Goal: Transaction & Acquisition: Purchase product/service

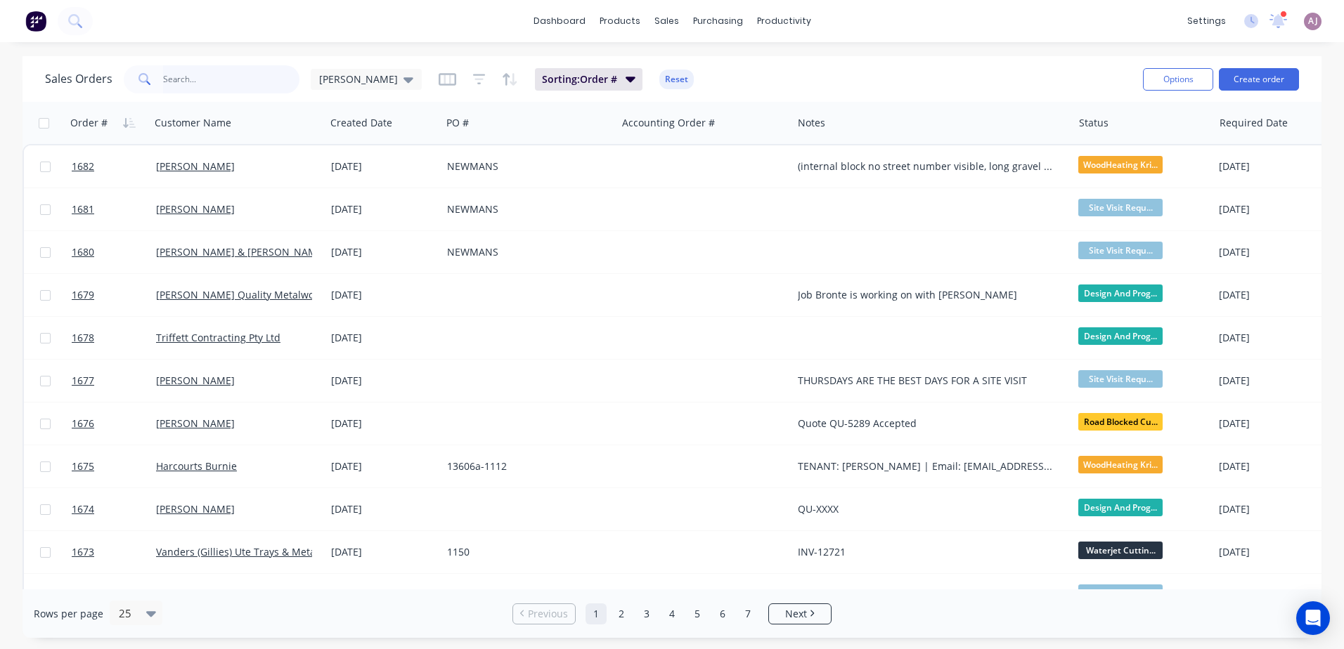
click at [211, 86] on input "text" at bounding box center [231, 79] width 137 height 28
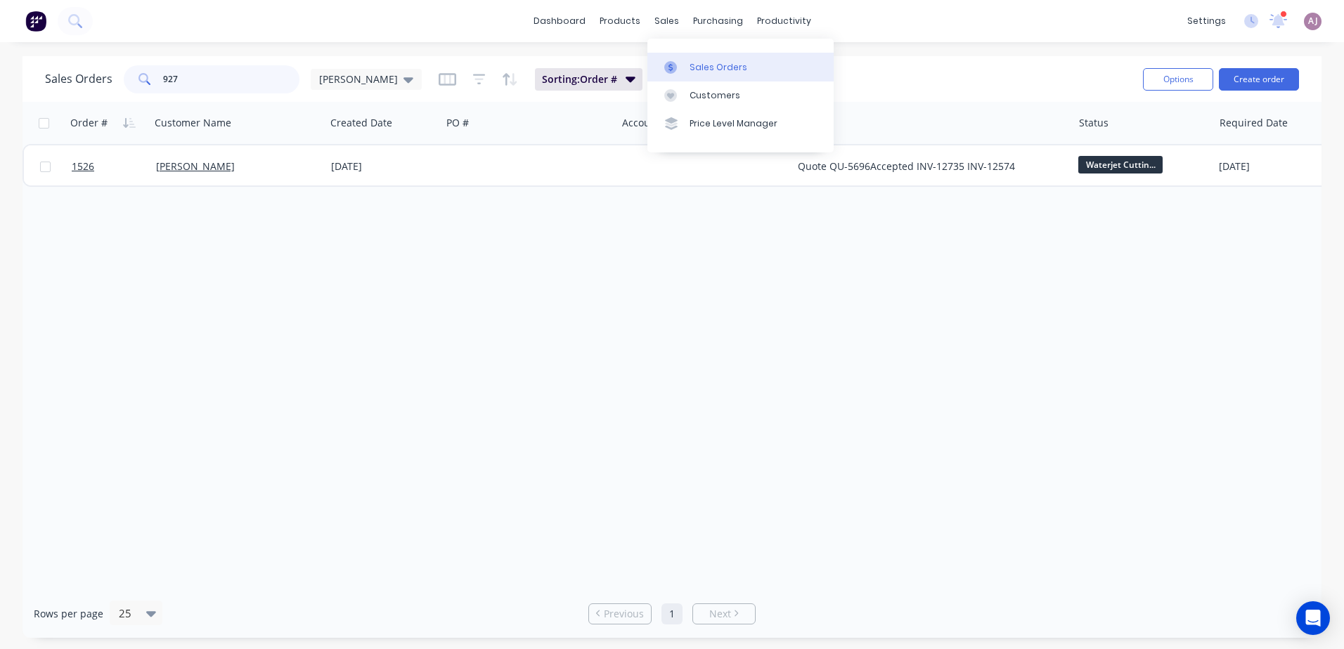
type input "927"
click at [675, 62] on icon at bounding box center [670, 67] width 13 height 13
click at [625, 72] on icon "button" at bounding box center [630, 78] width 10 height 15
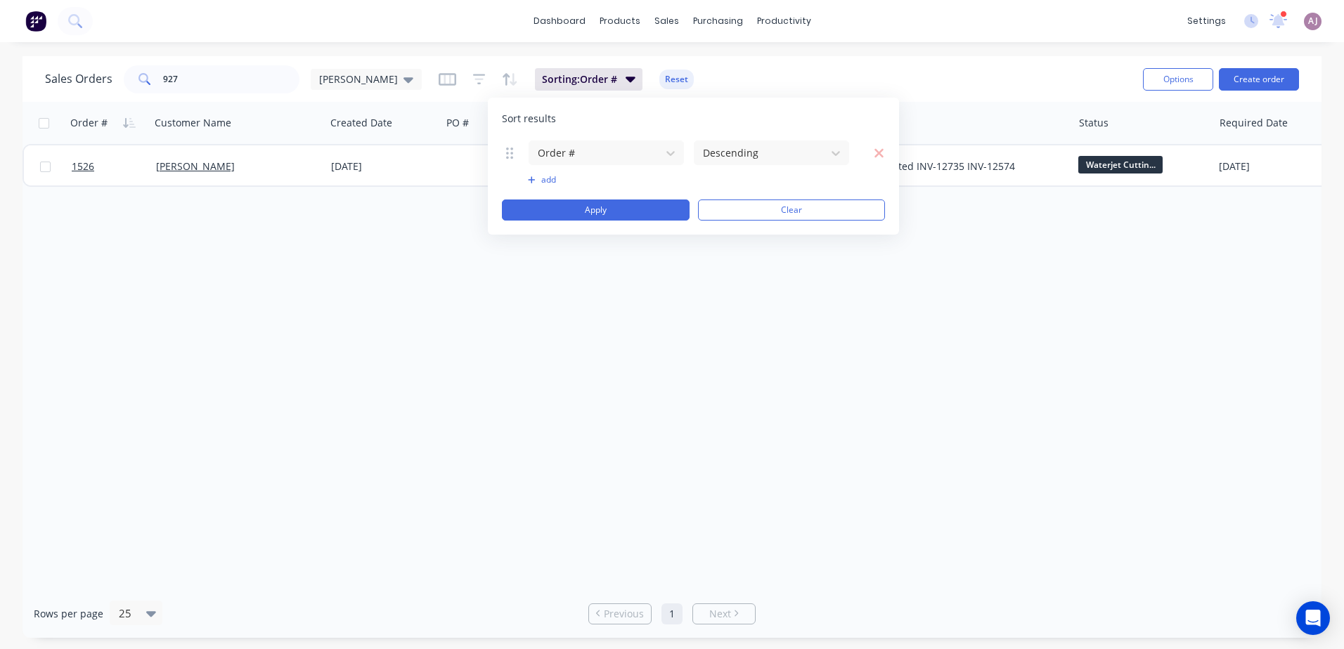
click at [732, 105] on div "Sort results Order # Descending To pick up a draggable item, press the space ba…" at bounding box center [693, 166] width 411 height 137
click at [692, 92] on div "Customers" at bounding box center [714, 95] width 51 height 13
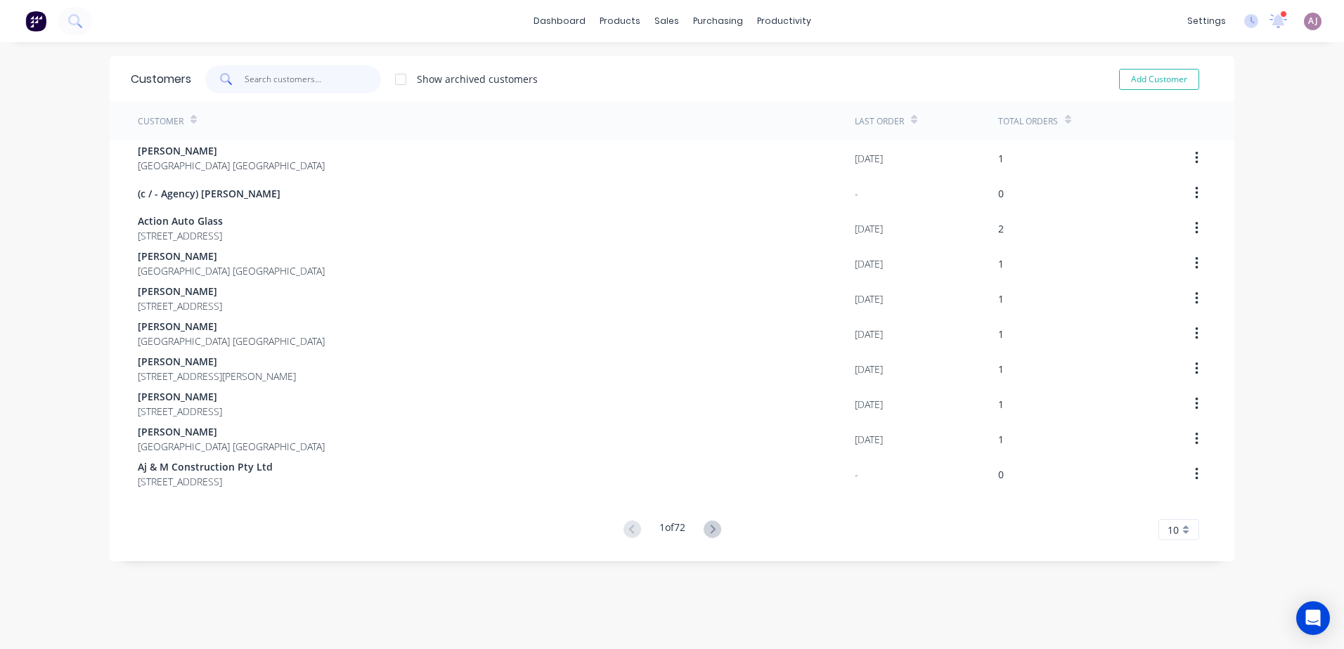
click at [356, 81] on input "text" at bounding box center [313, 79] width 137 height 28
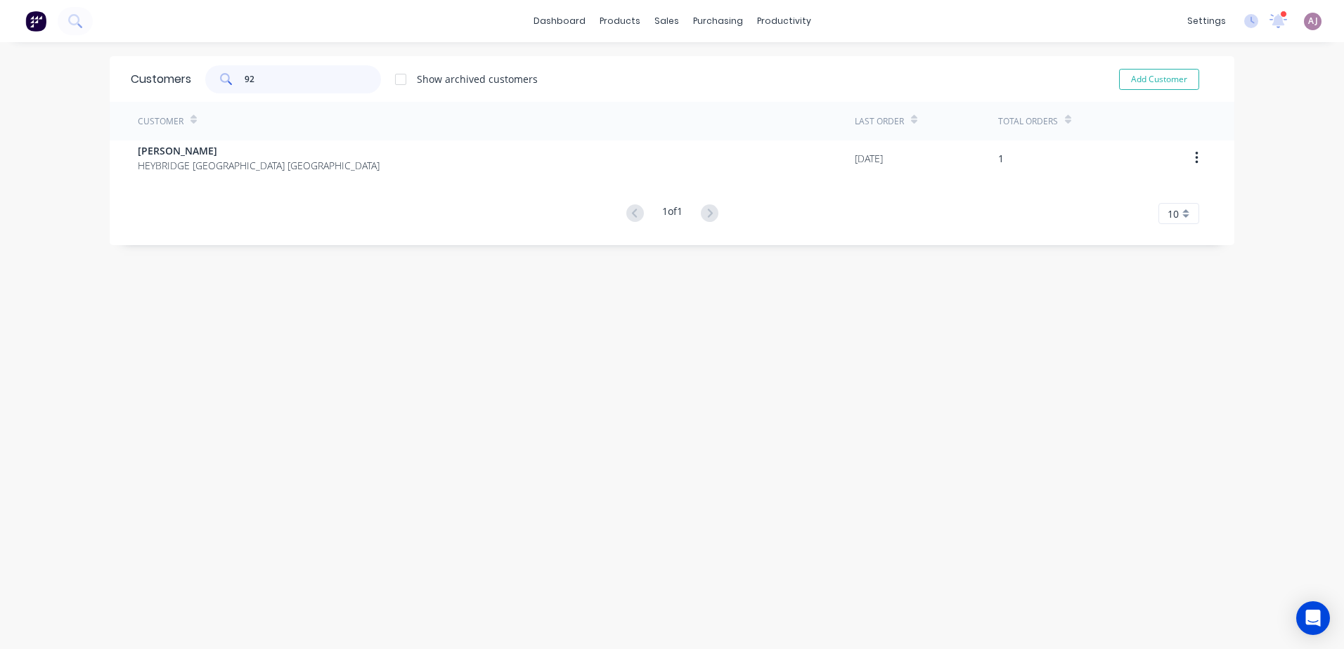
type input "9"
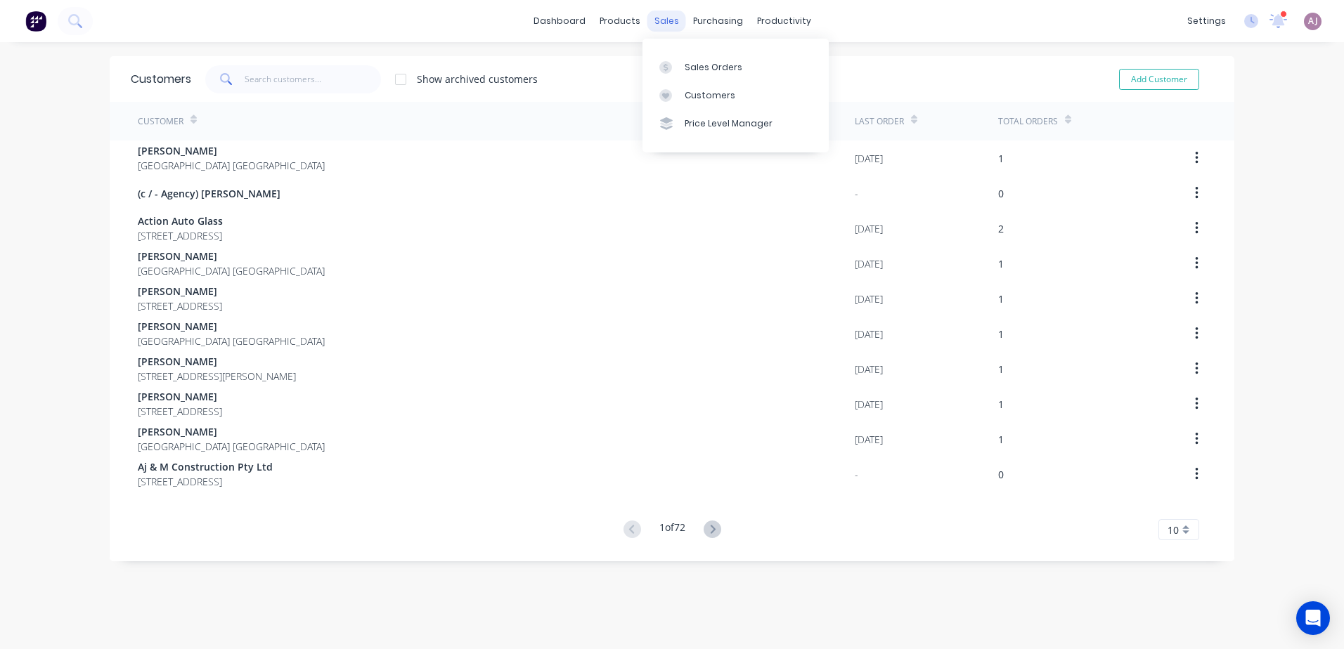
click at [662, 18] on div "sales" at bounding box center [666, 21] width 39 height 21
click at [692, 67] on div "Sales Orders" at bounding box center [713, 67] width 58 height 13
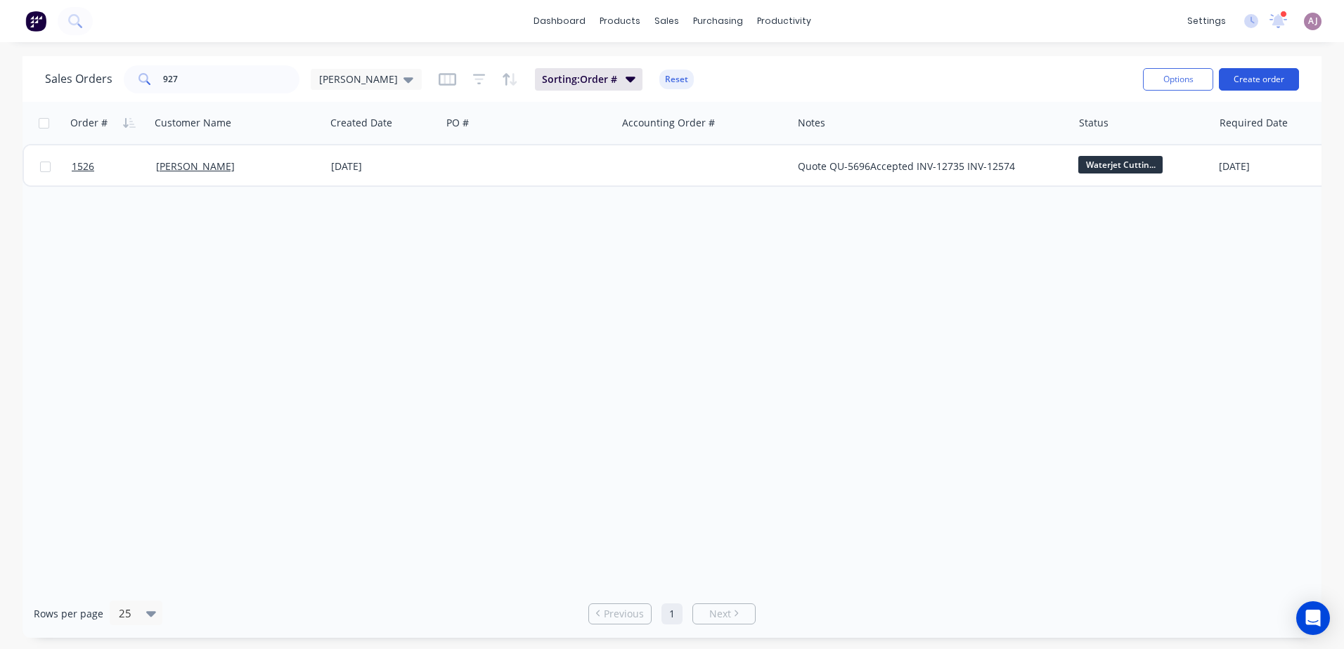
click at [1276, 83] on button "Create order" at bounding box center [1258, 79] width 80 height 22
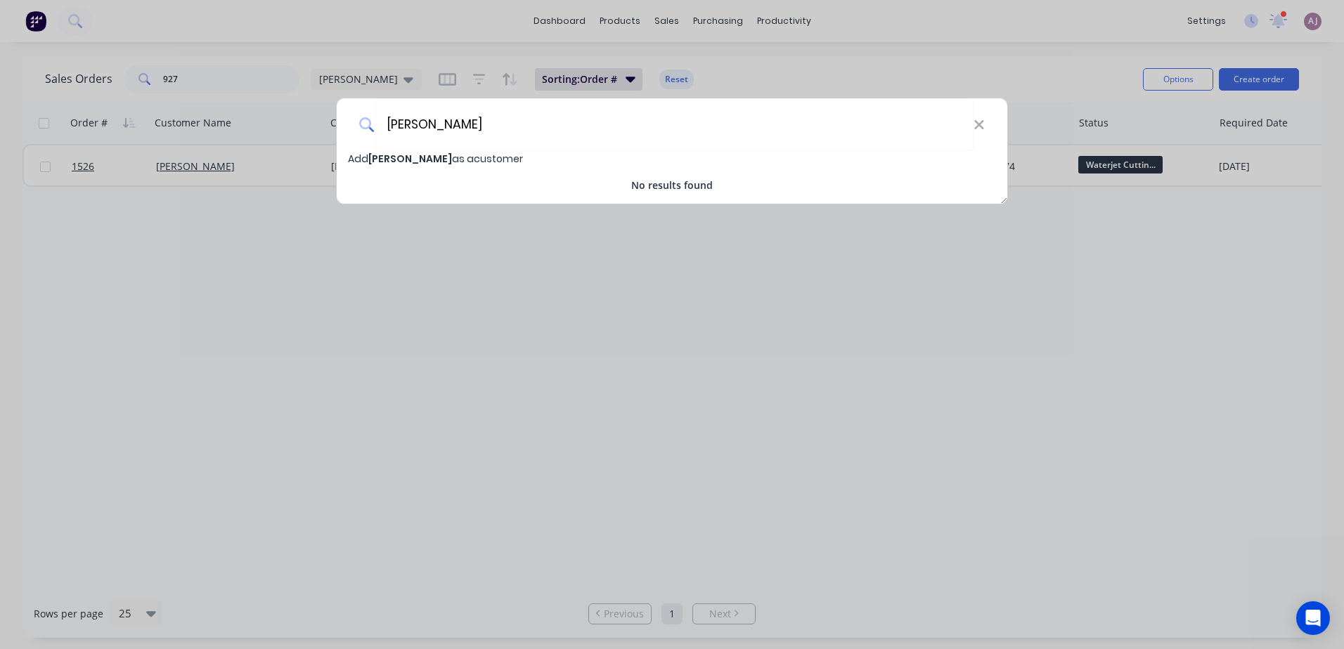
type input "[PERSON_NAME]"
click at [427, 163] on span "[PERSON_NAME]" at bounding box center [410, 159] width 84 height 14
select select "AU"
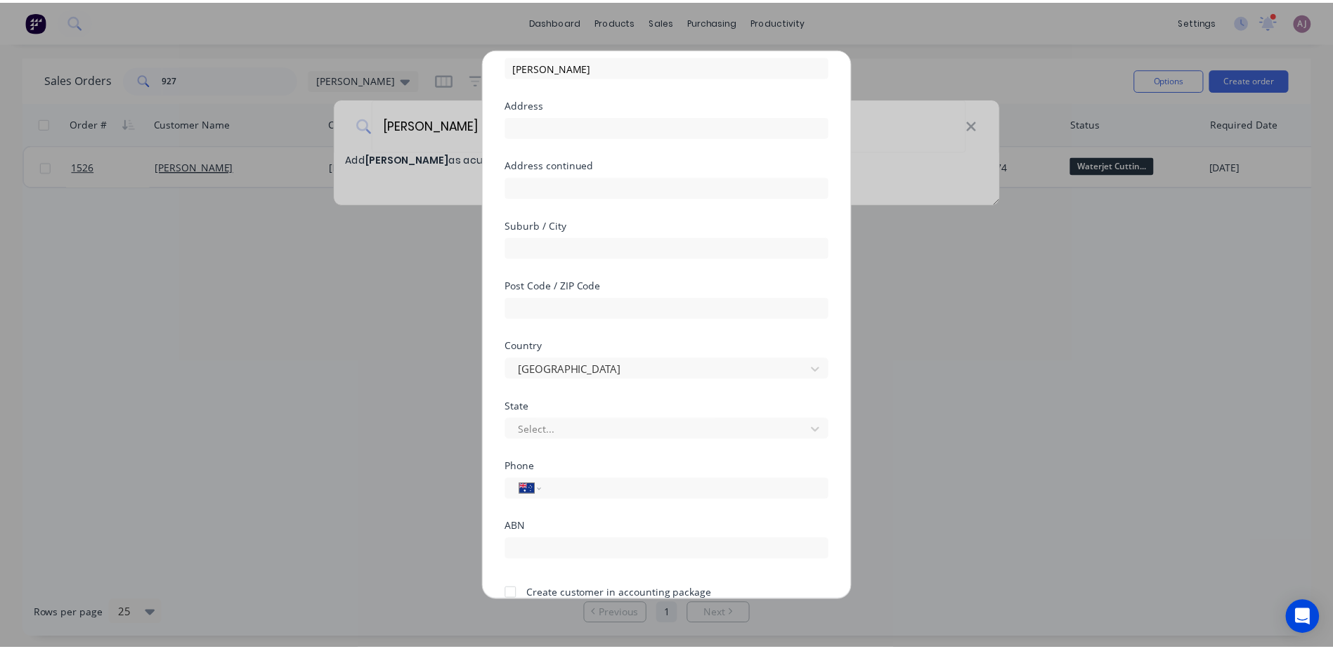
scroll to position [134, 0]
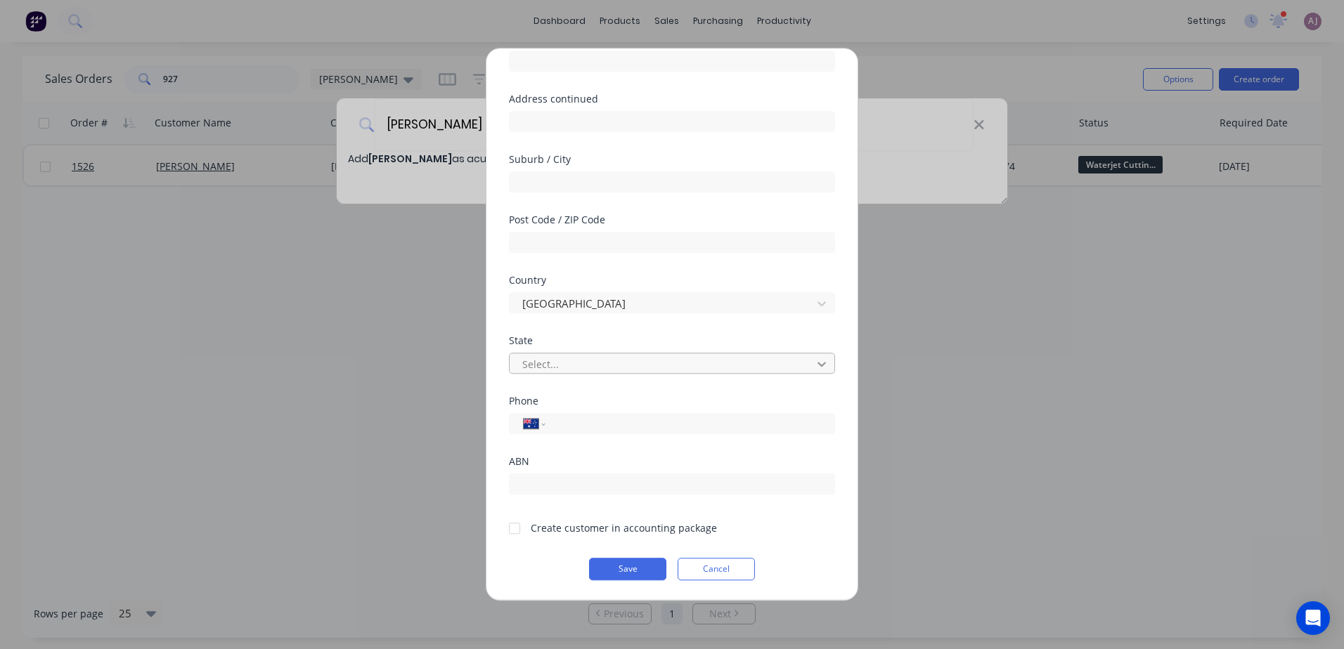
click at [814, 368] on icon at bounding box center [821, 364] width 14 height 14
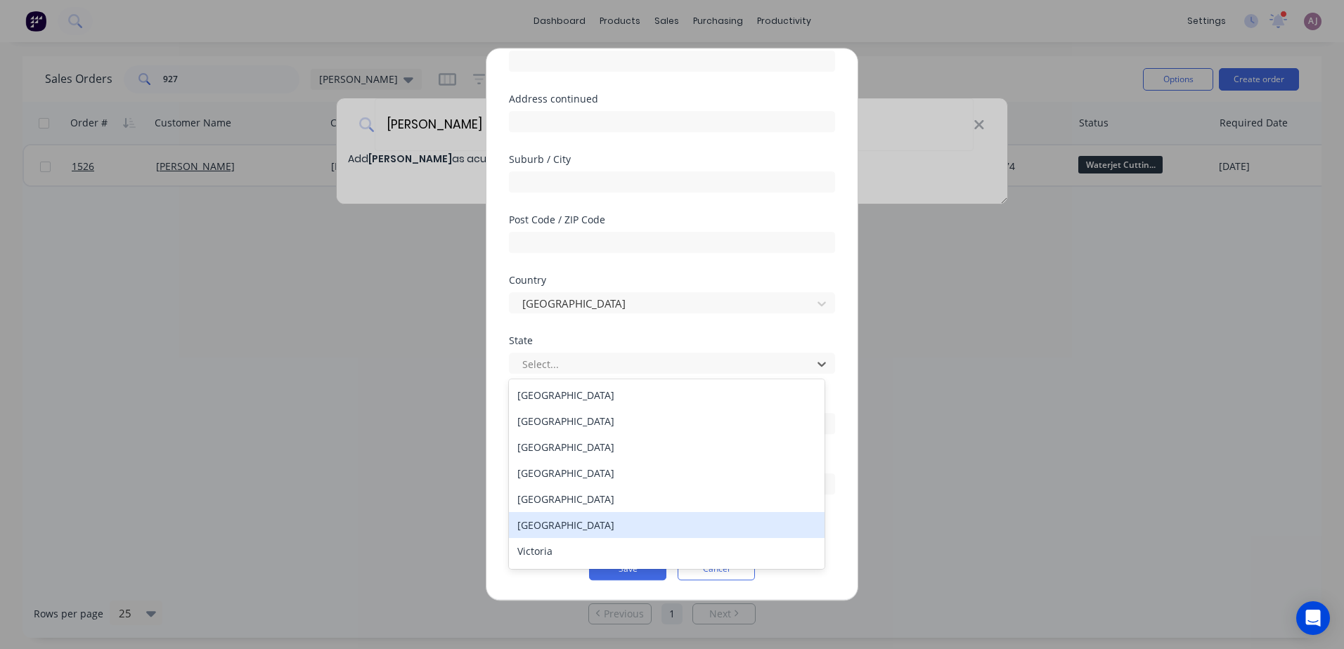
click at [593, 523] on div "[GEOGRAPHIC_DATA]" at bounding box center [667, 525] width 316 height 26
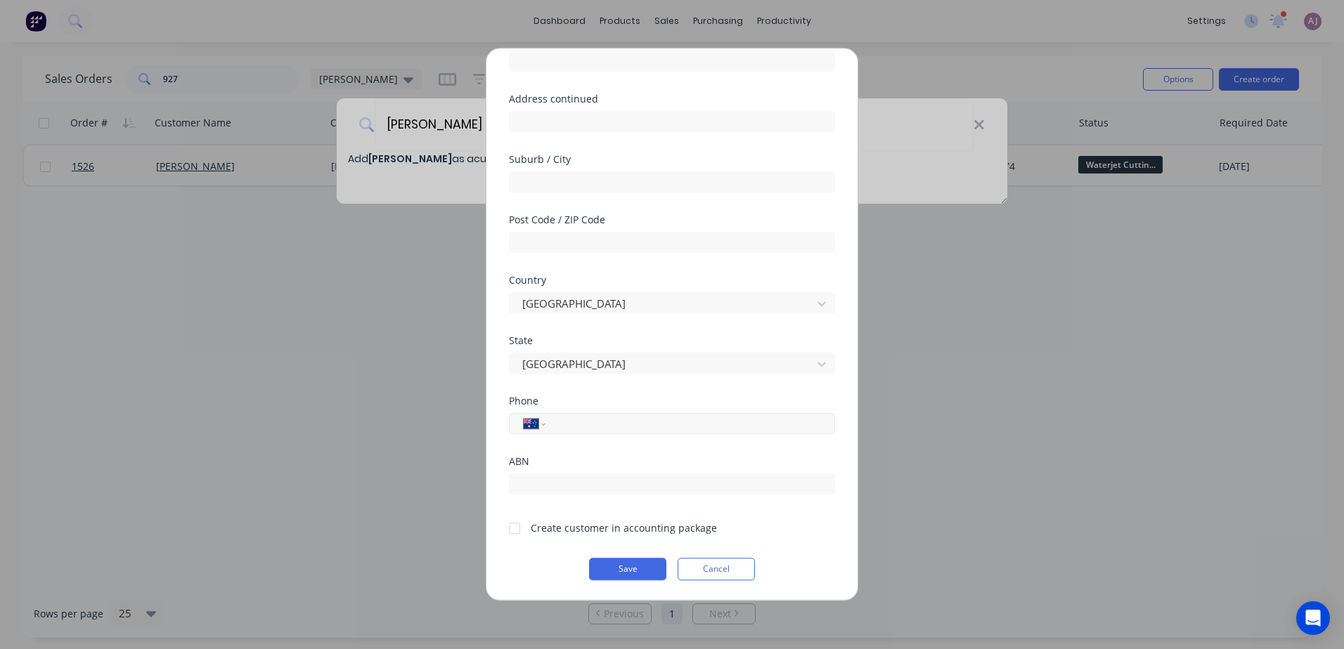
click at [564, 426] on input "tel" at bounding box center [687, 424] width 265 height 16
type input "0418 134 099"
click at [640, 568] on button "Save" at bounding box center [627, 569] width 77 height 22
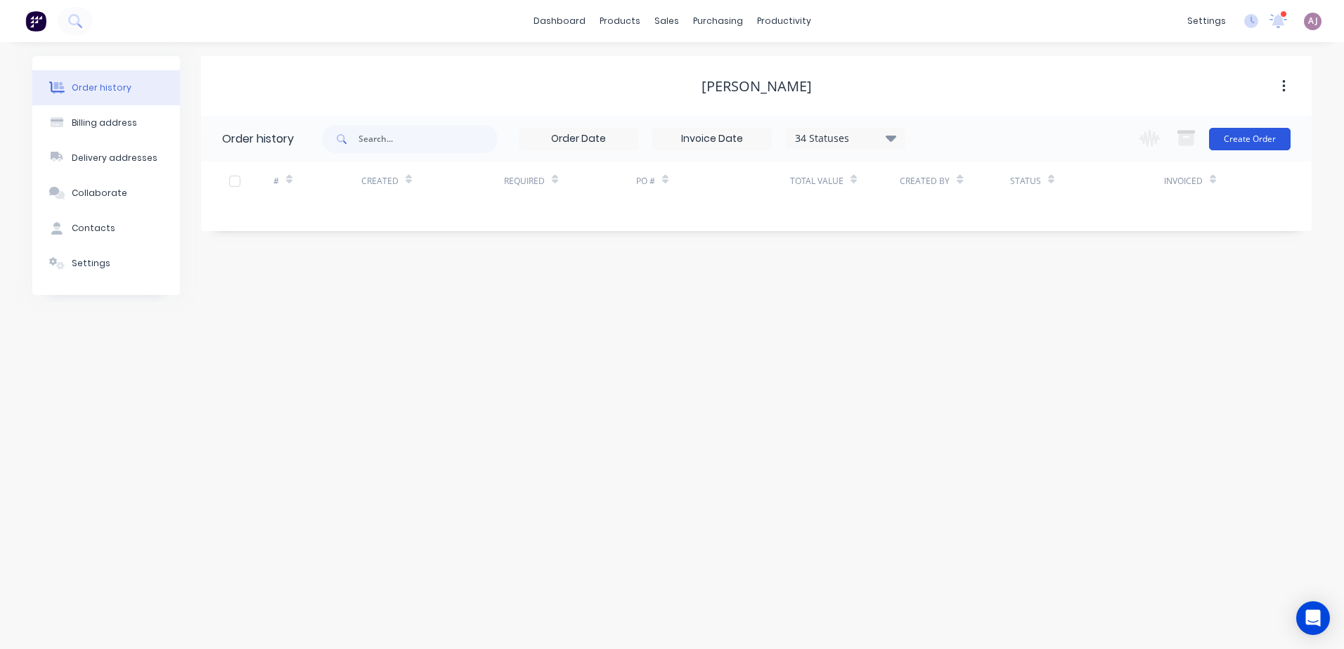
click at [1272, 144] on button "Create Order" at bounding box center [1250, 139] width 82 height 22
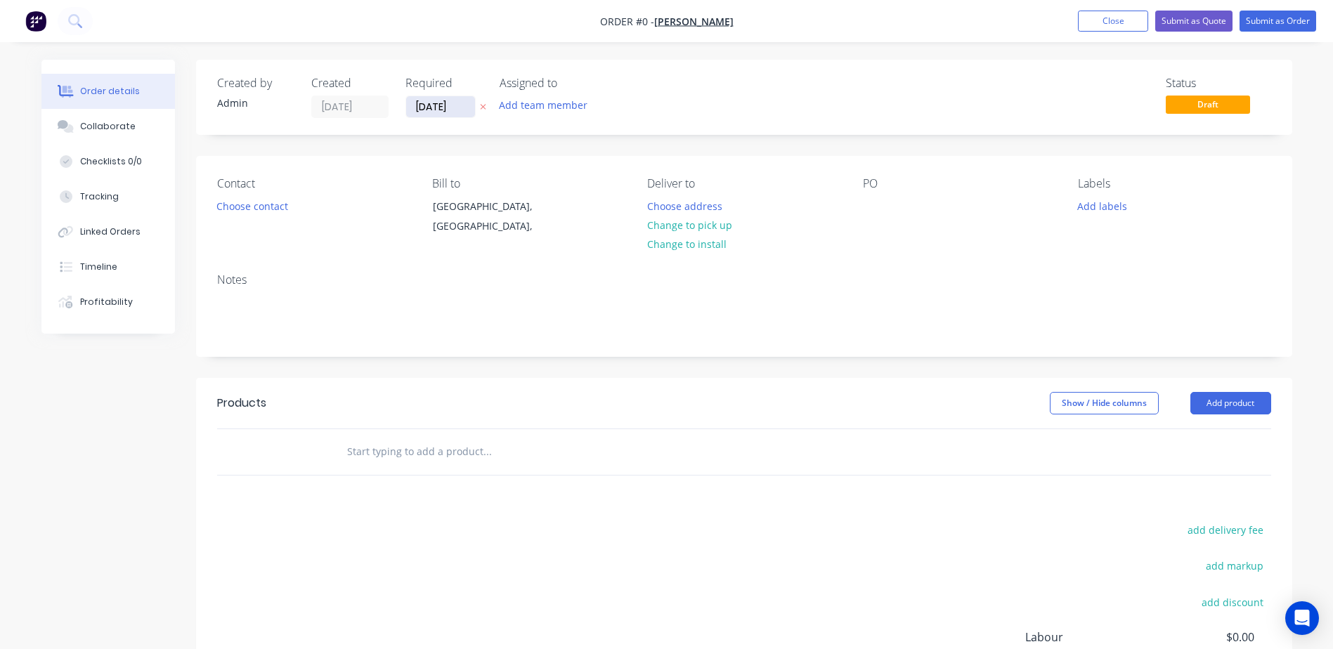
click at [436, 110] on input "[DATE]" at bounding box center [440, 106] width 69 height 21
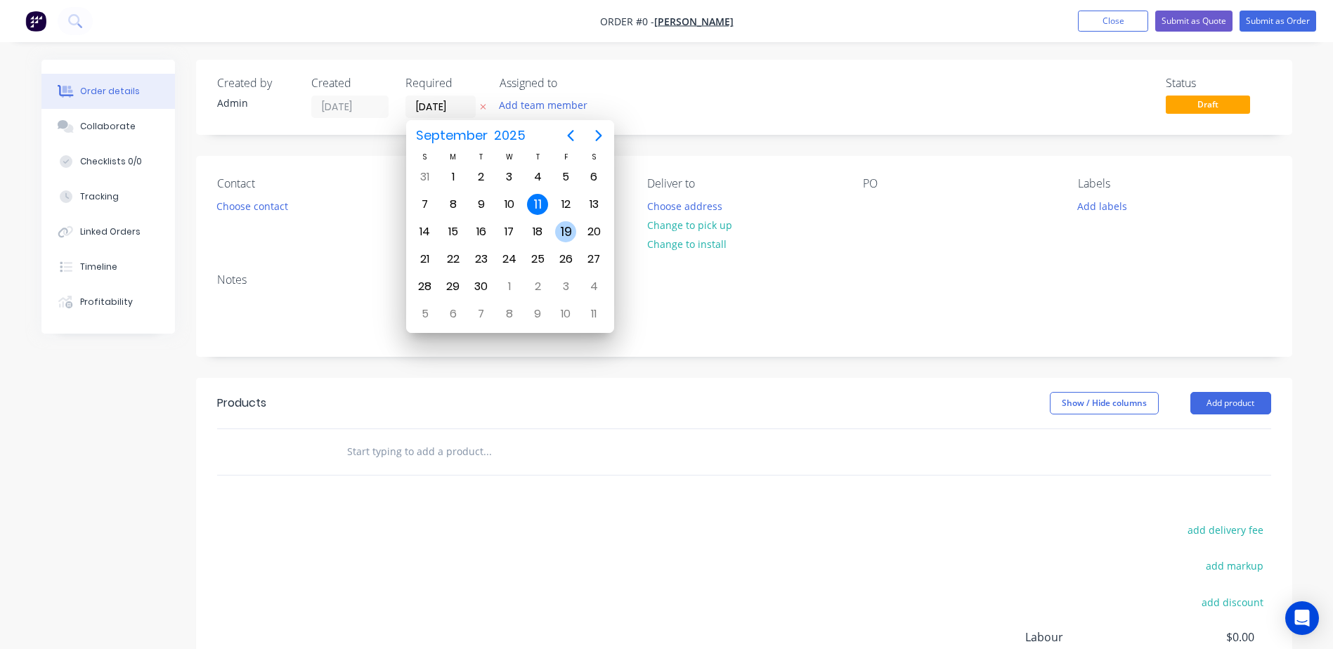
click at [561, 229] on div "19" at bounding box center [565, 231] width 21 height 21
type input "[DATE]"
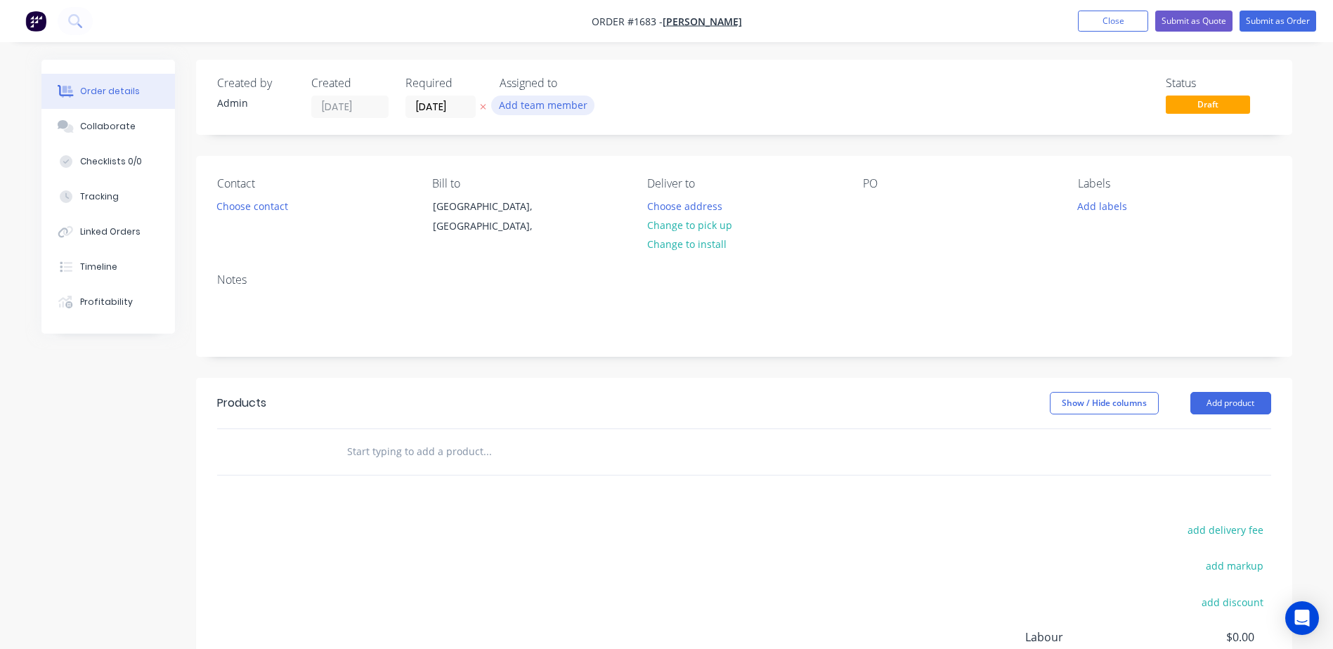
click at [534, 105] on button "Add team member" at bounding box center [542, 105] width 103 height 19
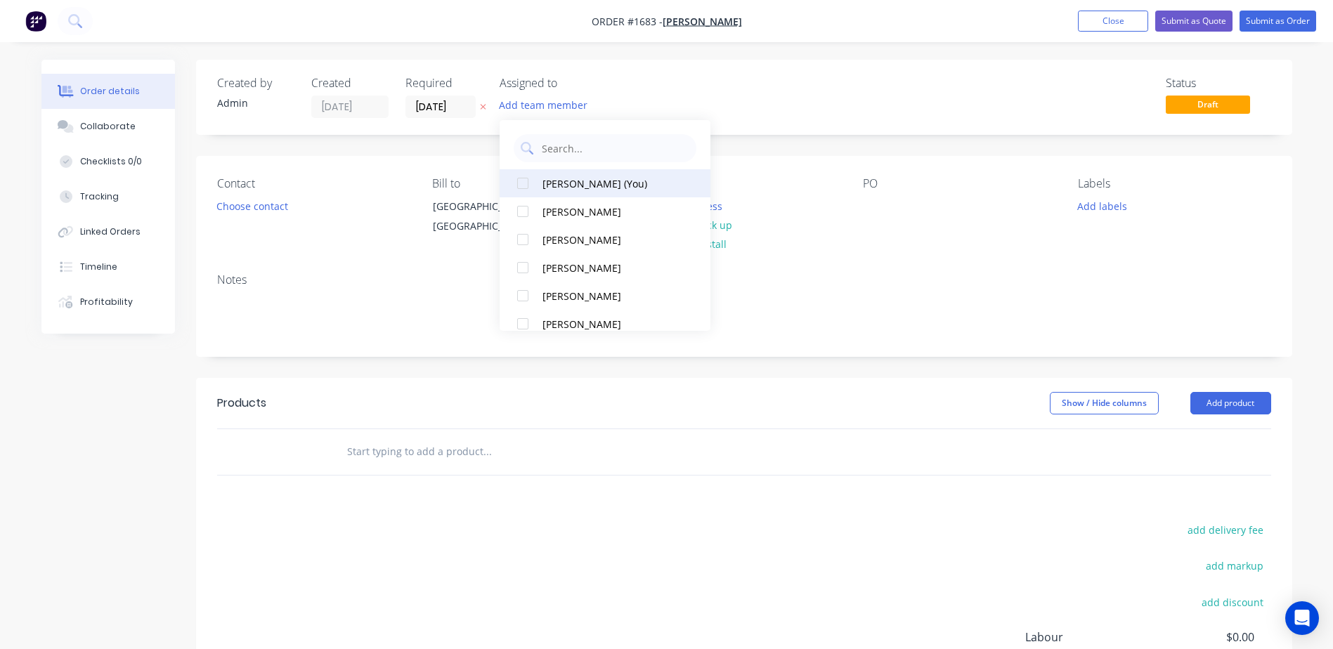
click at [526, 184] on div at bounding box center [523, 183] width 28 height 28
click at [285, 214] on button "Choose contact" at bounding box center [252, 205] width 86 height 19
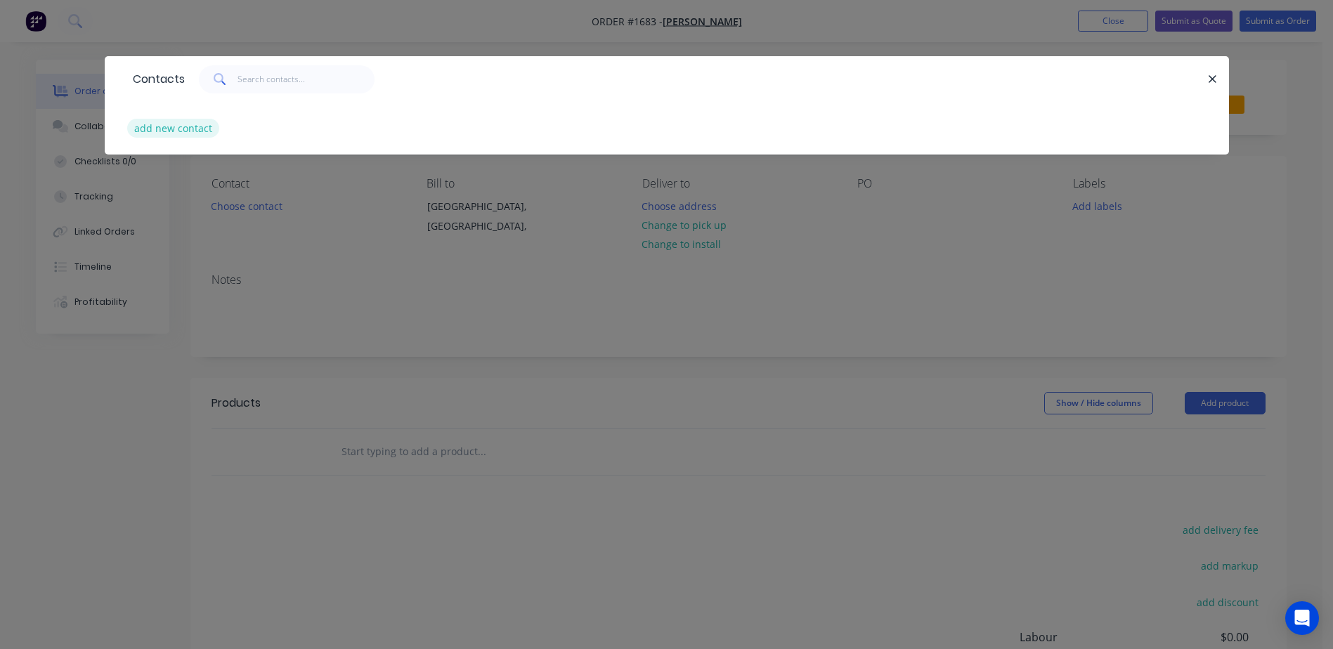
click at [212, 133] on button "add new contact" at bounding box center [173, 128] width 93 height 19
select select "AU"
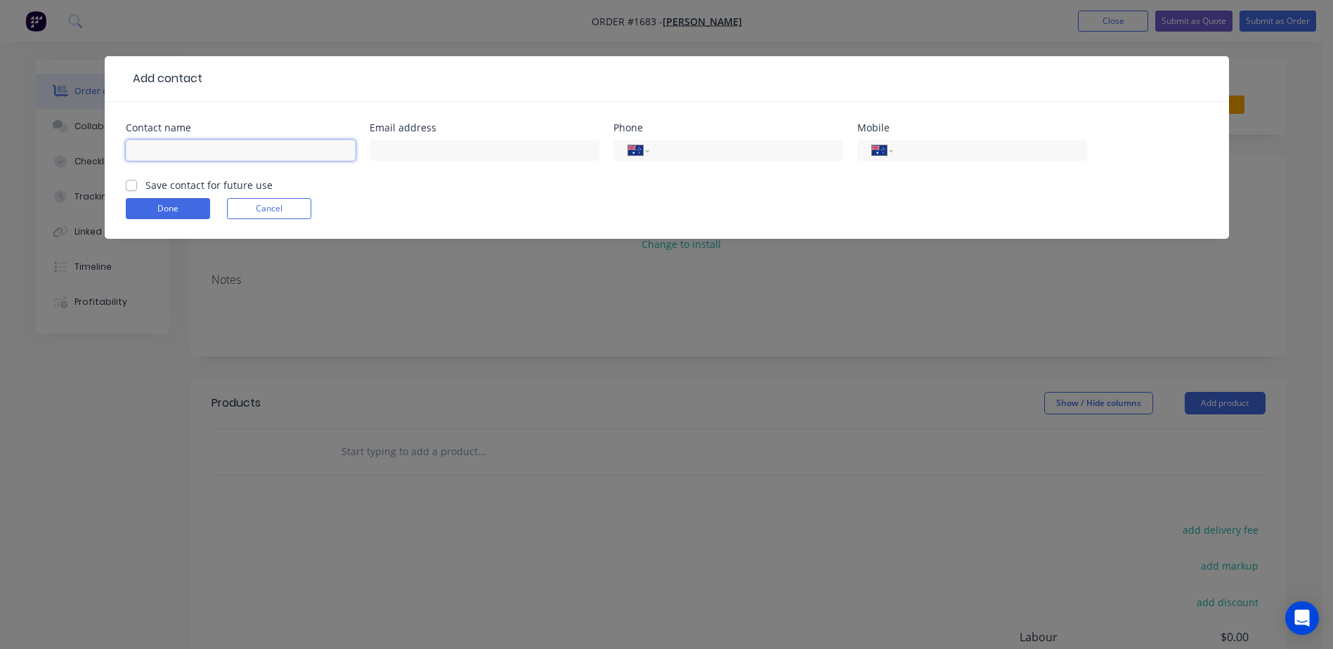
click at [240, 159] on input "text" at bounding box center [241, 150] width 230 height 21
type input "[PERSON_NAME]"
click at [1008, 155] on input "tel" at bounding box center [987, 151] width 169 height 16
type input "0418 134 099"
click at [145, 188] on label "Save contact for future use" at bounding box center [208, 185] width 127 height 15
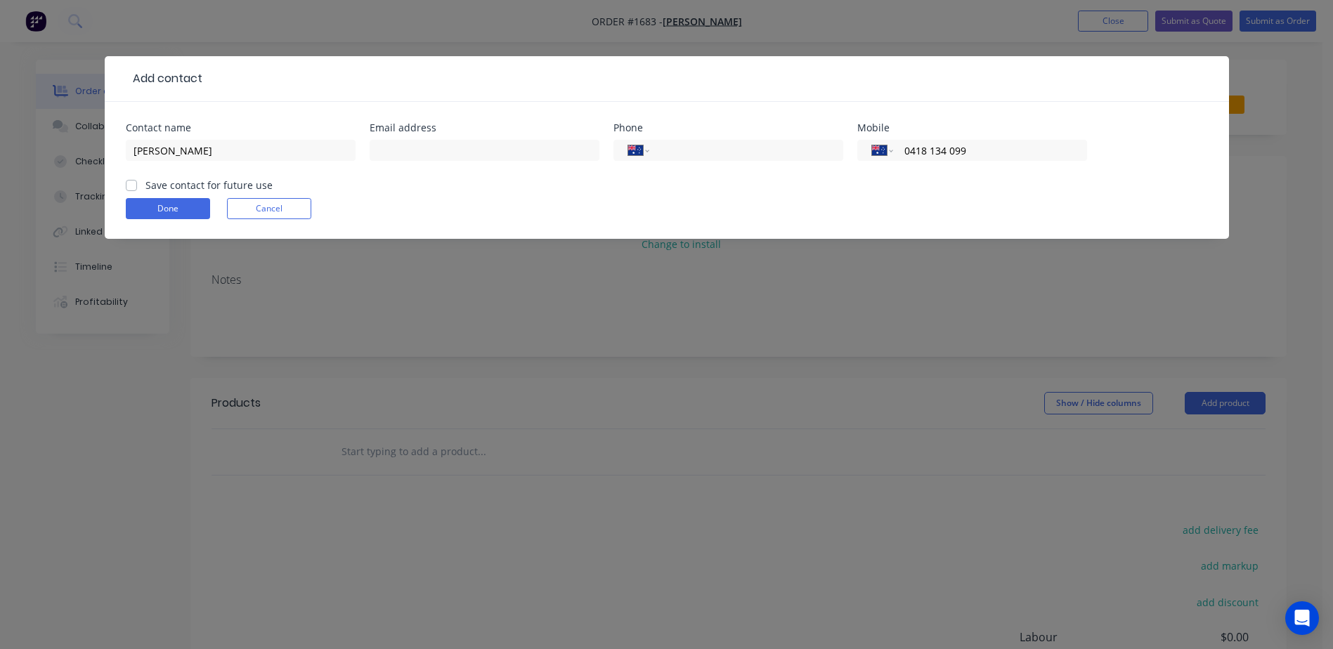
click at [133, 188] on input "Save contact for future use" at bounding box center [131, 184] width 11 height 13
checkbox input "true"
click at [151, 208] on button "Done" at bounding box center [168, 208] width 84 height 21
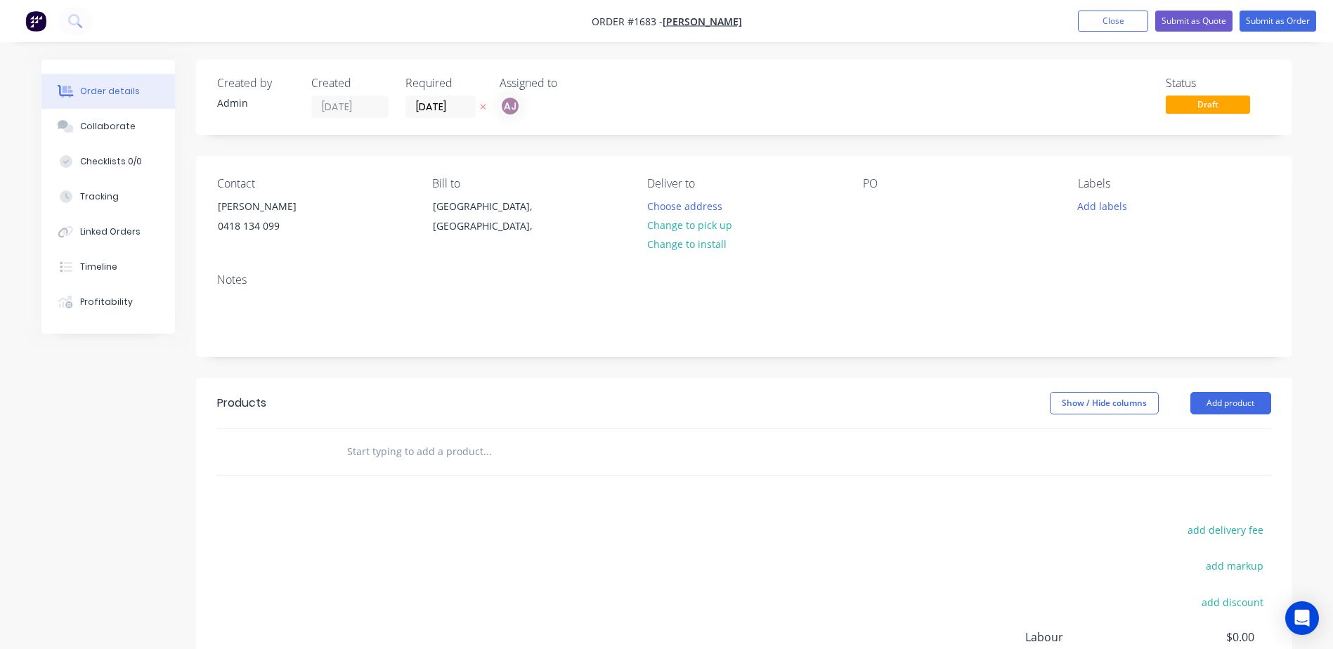
click at [369, 453] on input "text" at bounding box center [486, 452] width 281 height 28
paste input "COMPRESSION LOCK SMALL CHROME KEY510"
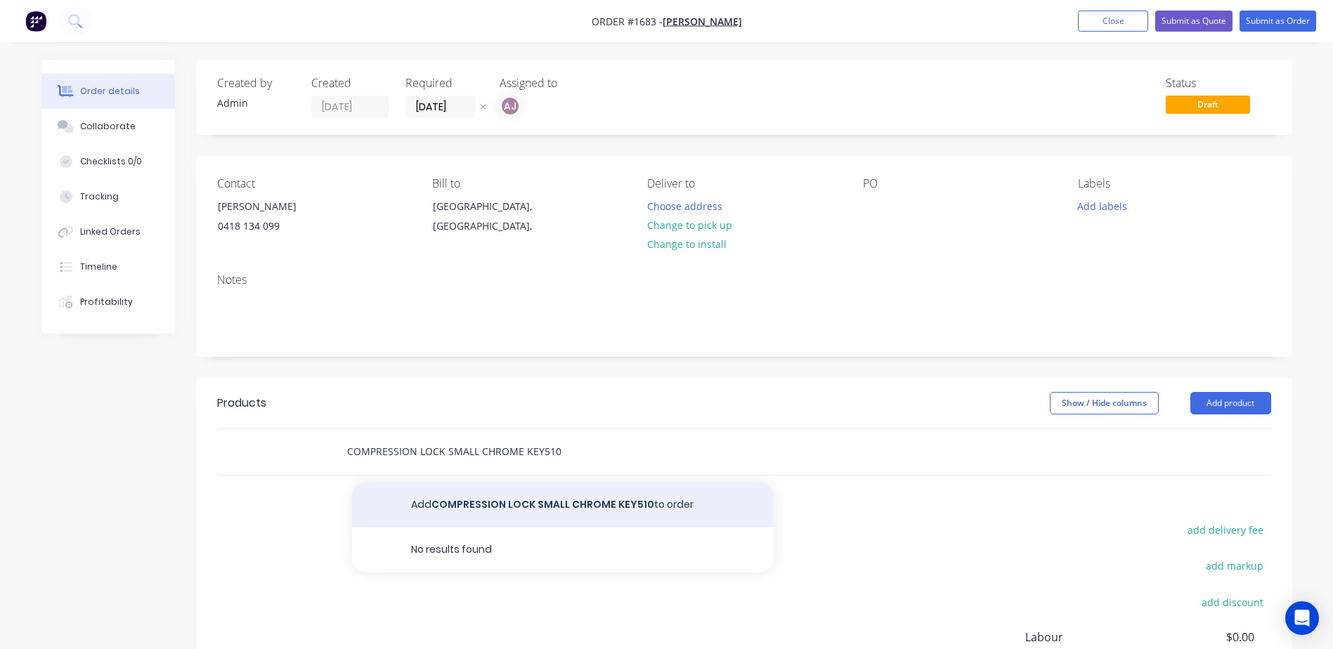
type input "COMPRESSION LOCK SMALL CHROME KEY510"
click at [457, 505] on button "Add COMPRESSION LOCK SMALL CHROME KEY510 to order" at bounding box center [563, 505] width 422 height 45
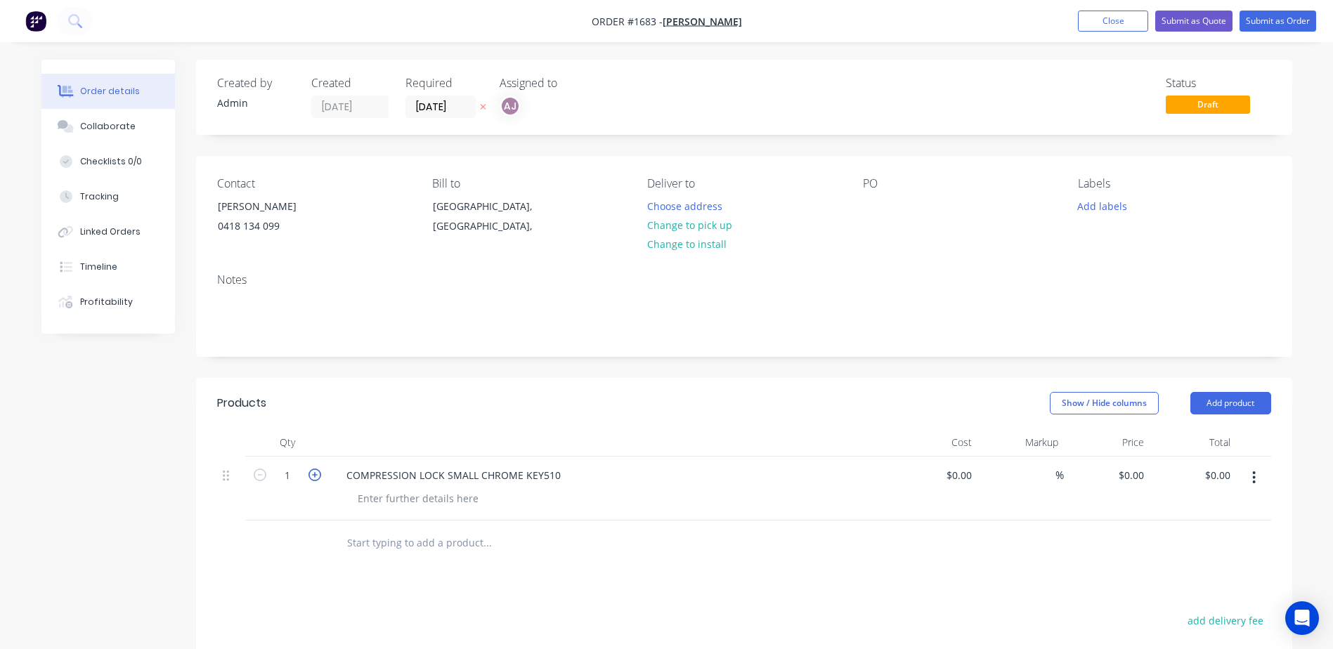
click at [309, 479] on icon "button" at bounding box center [314, 475] width 13 height 13
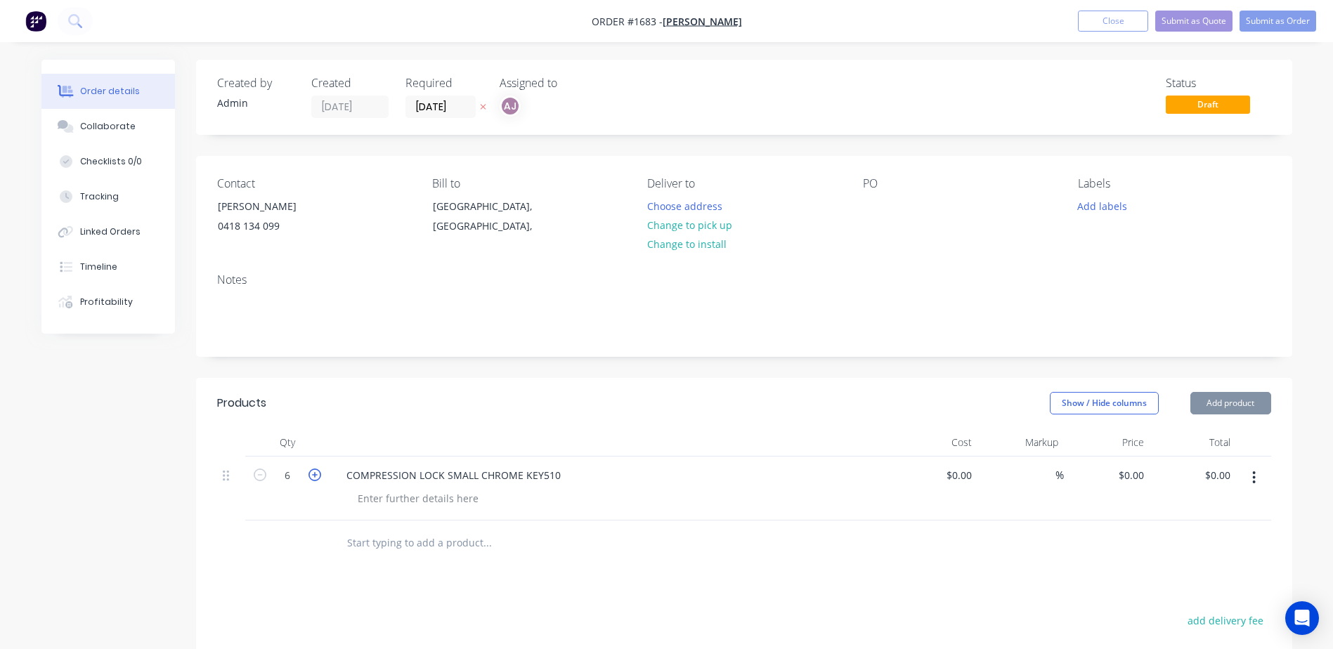
click at [309, 479] on icon "button" at bounding box center [314, 475] width 13 height 13
type input "10"
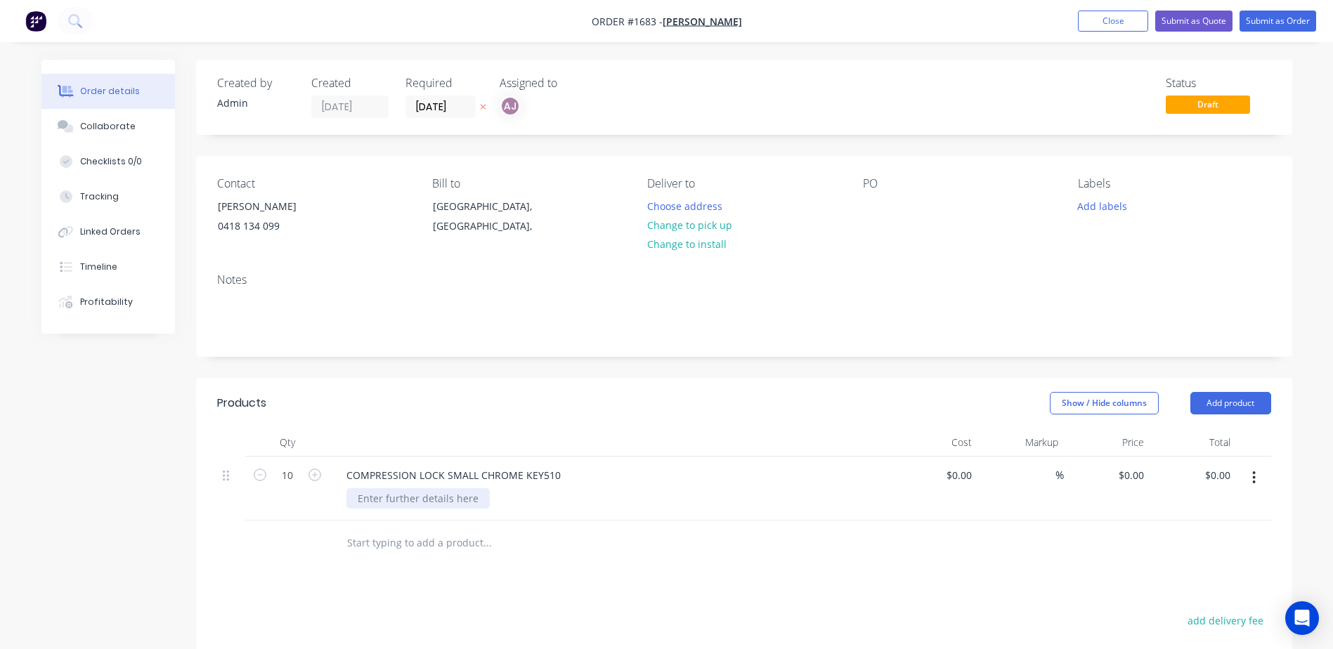
click at [372, 488] on div at bounding box center [417, 498] width 143 height 20
paste div
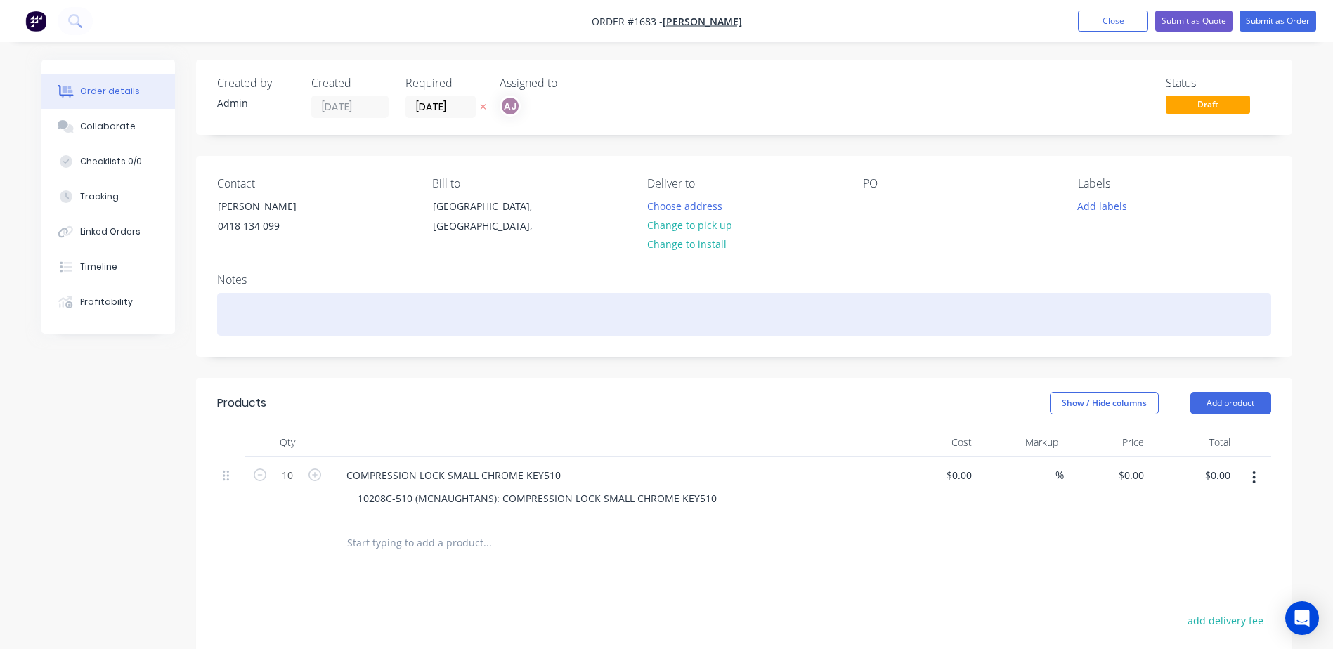
click at [227, 313] on div at bounding box center [744, 314] width 1054 height 43
click at [275, 308] on div at bounding box center [744, 314] width 1054 height 43
paste div
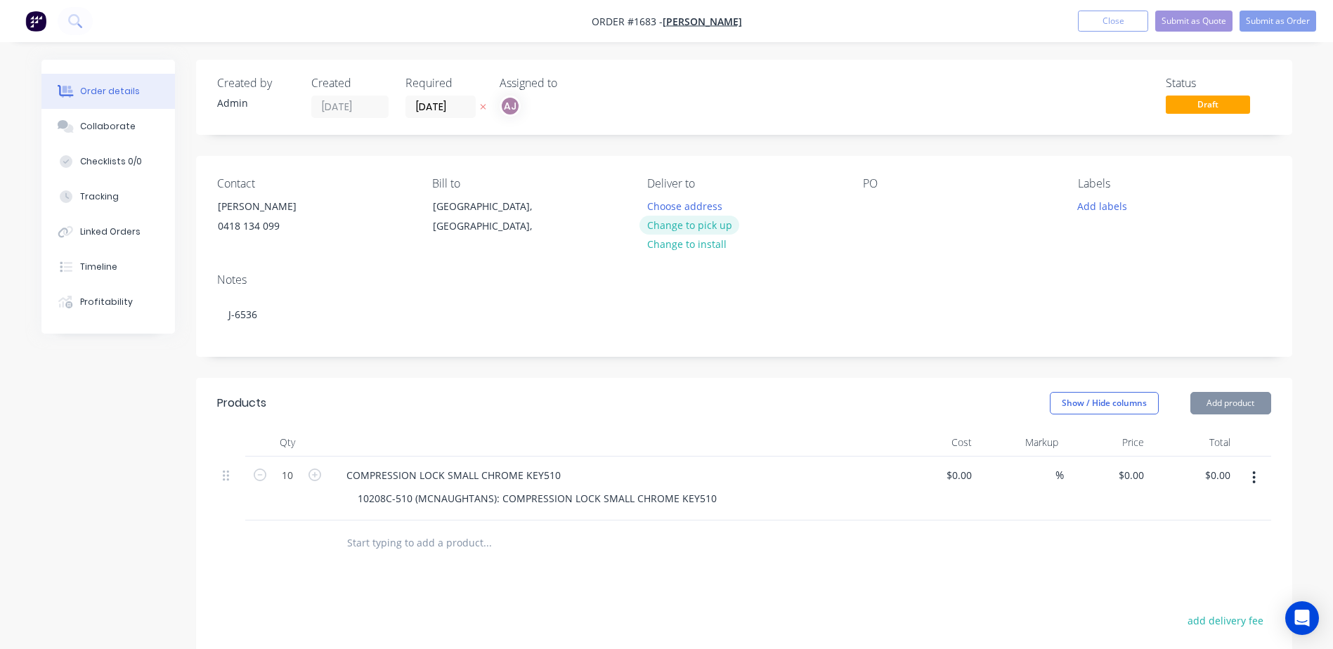
click at [701, 228] on button "Change to pick up" at bounding box center [689, 225] width 100 height 19
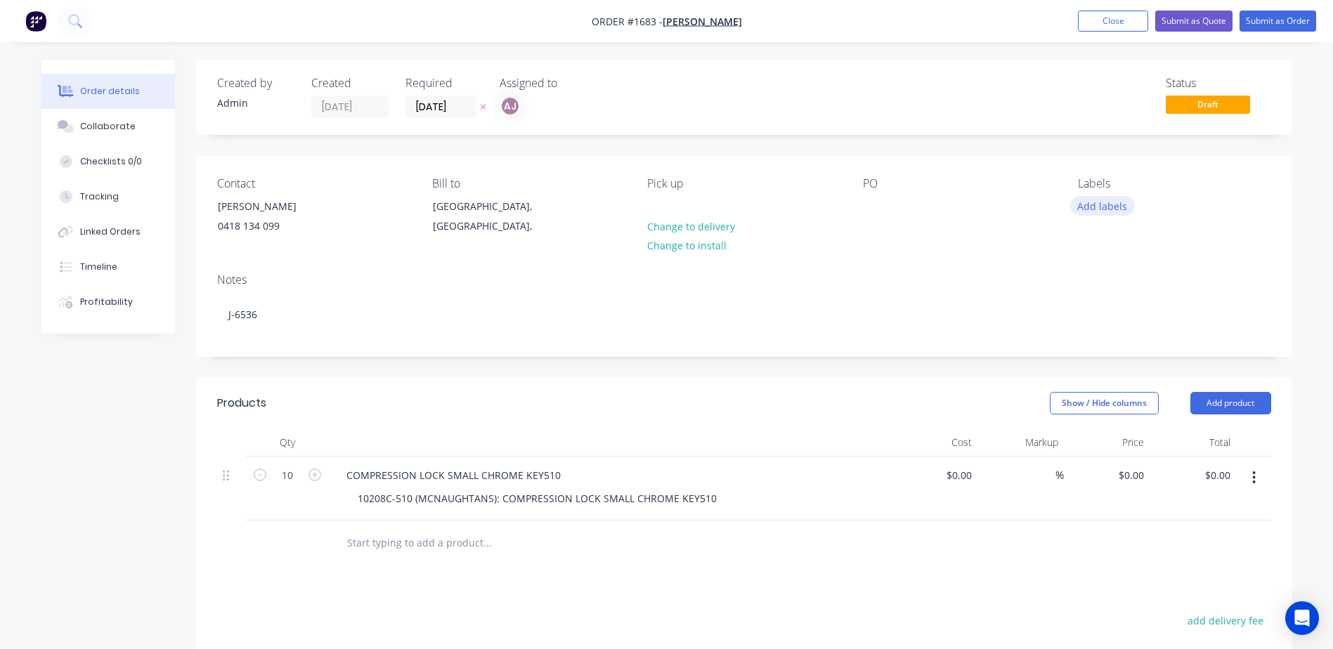
click at [1114, 200] on button "Add labels" at bounding box center [1102, 205] width 65 height 19
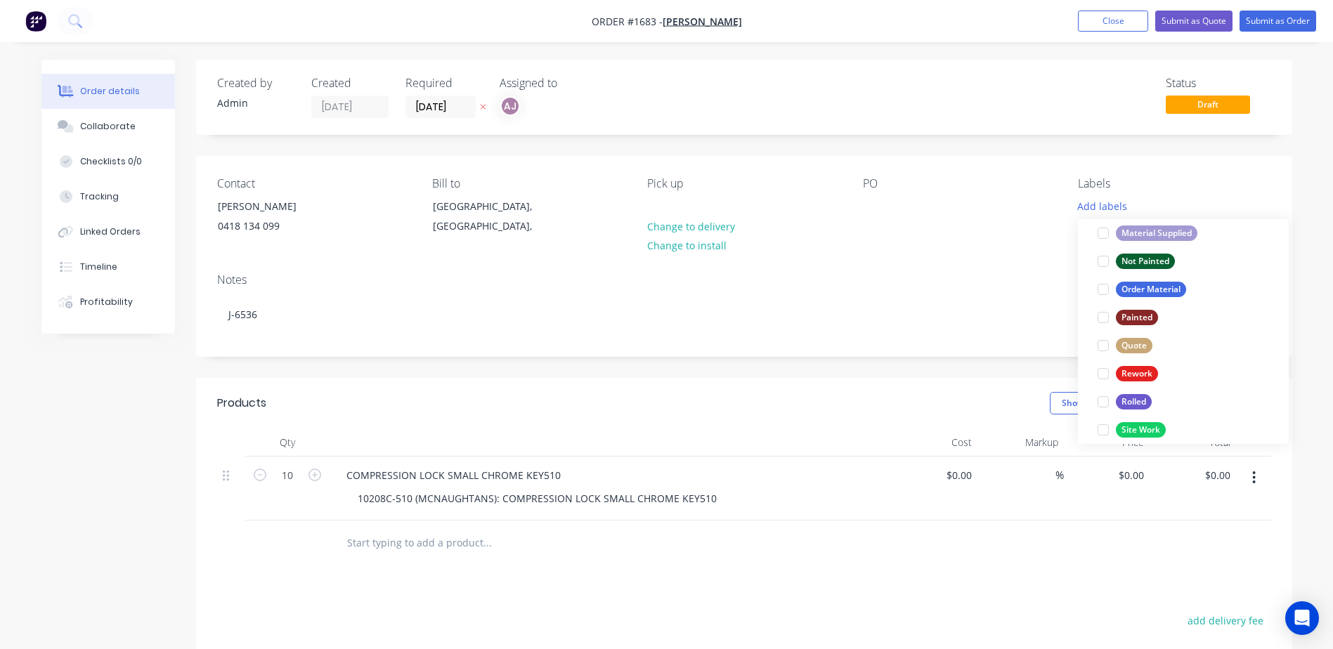
scroll to position [562, 0]
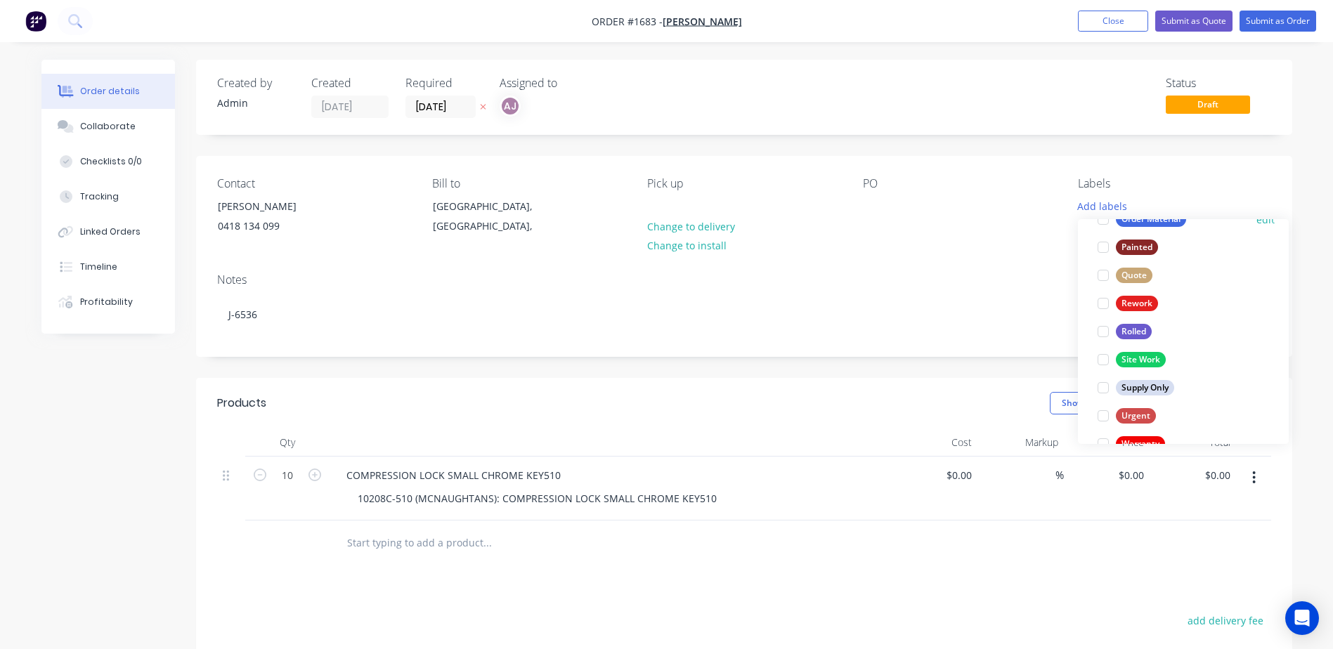
click at [1100, 222] on div at bounding box center [1103, 219] width 28 height 28
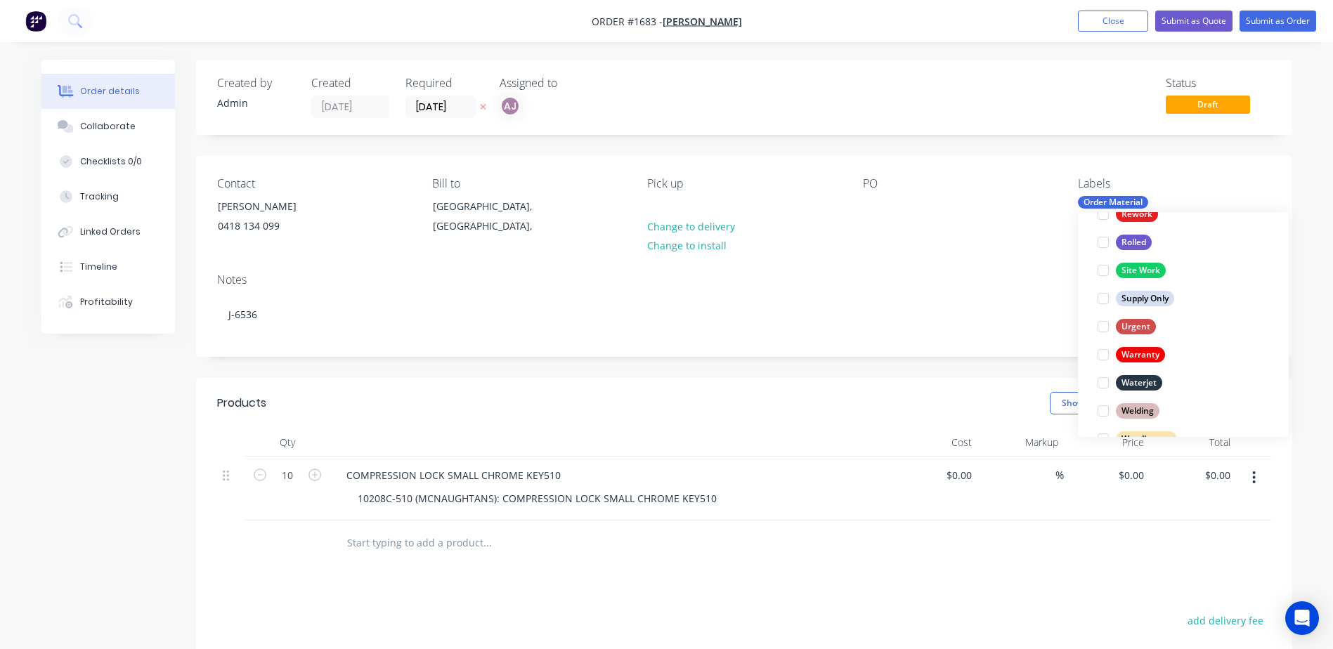
scroll to position [675, 0]
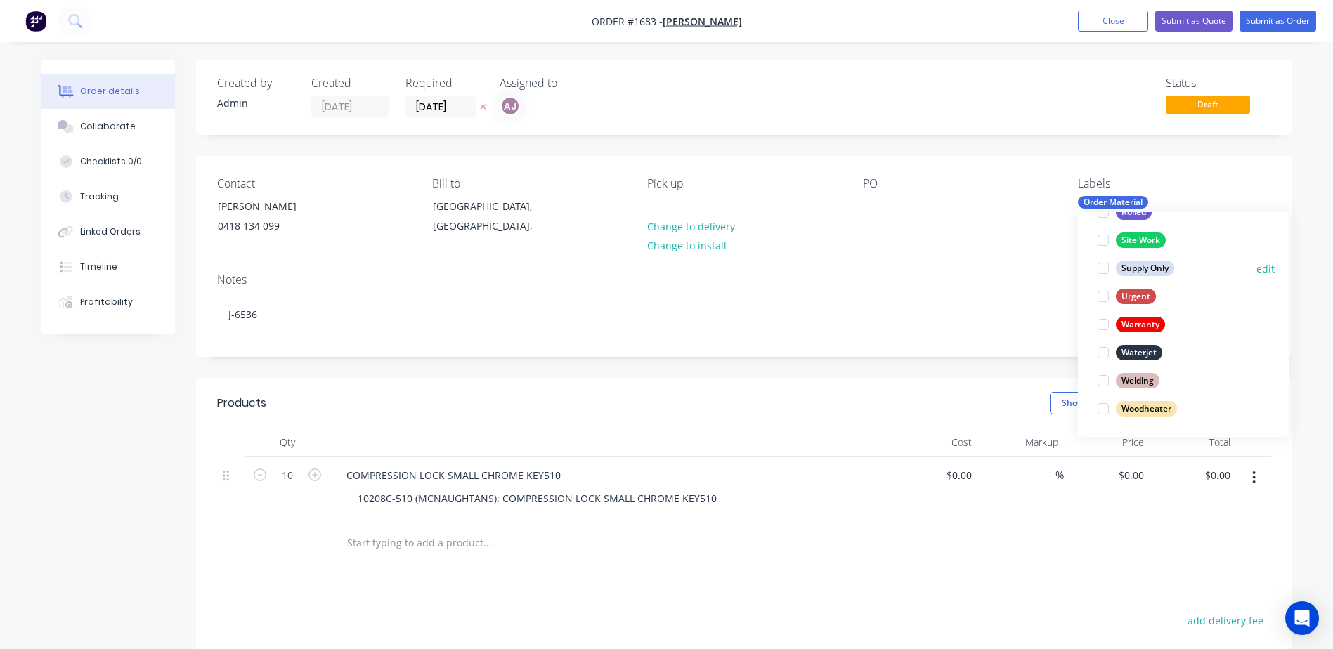
click at [1103, 269] on div at bounding box center [1103, 268] width 28 height 28
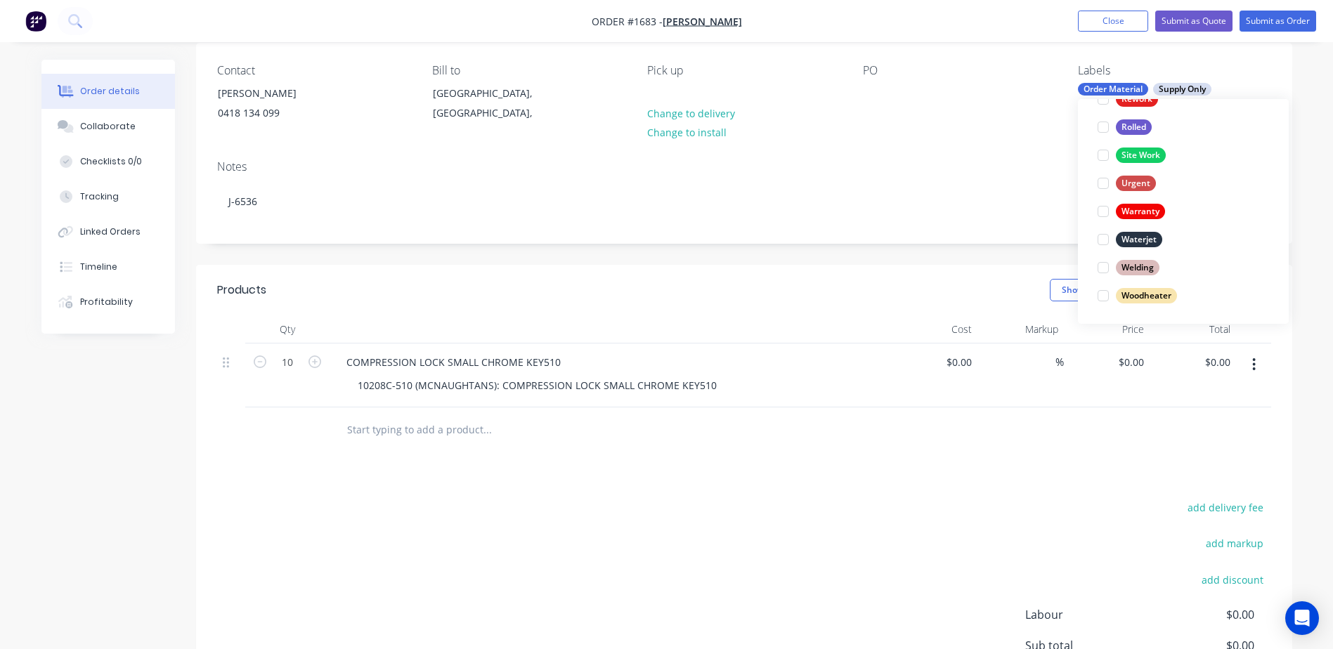
scroll to position [275, 0]
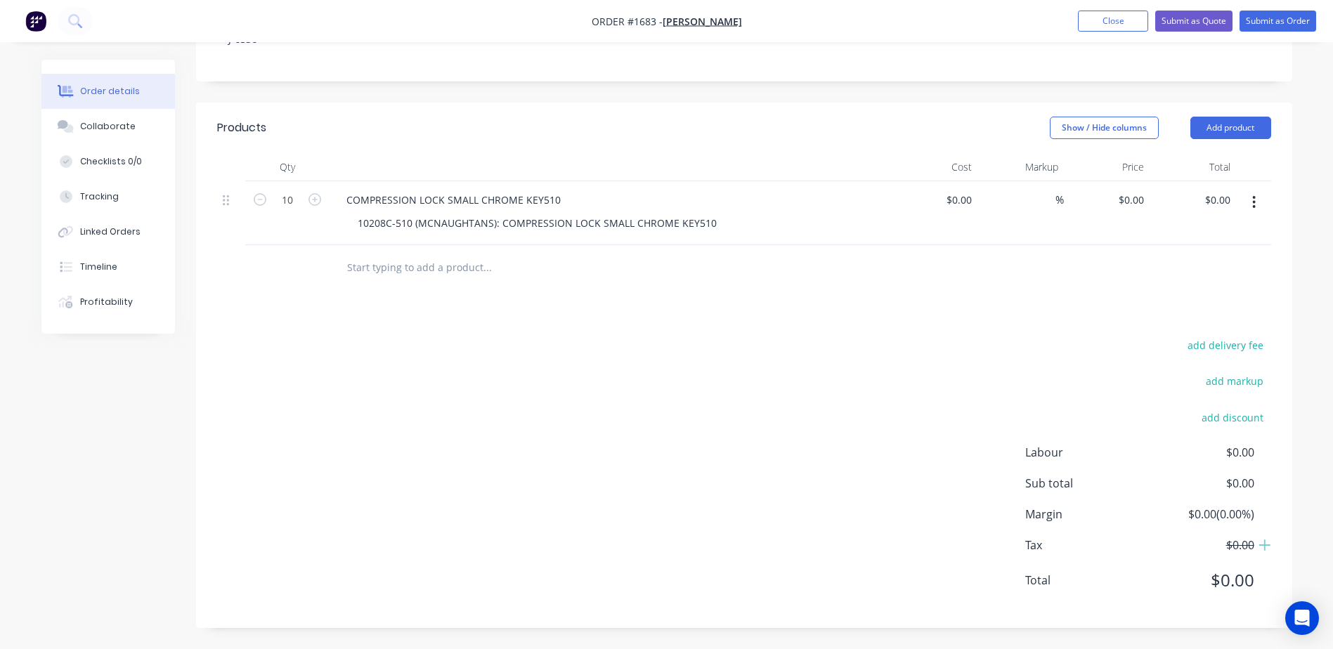
click at [384, 450] on div "add delivery fee add markup add discount Labour $0.00 Sub total $0.00 Margin $0…" at bounding box center [744, 471] width 1054 height 271
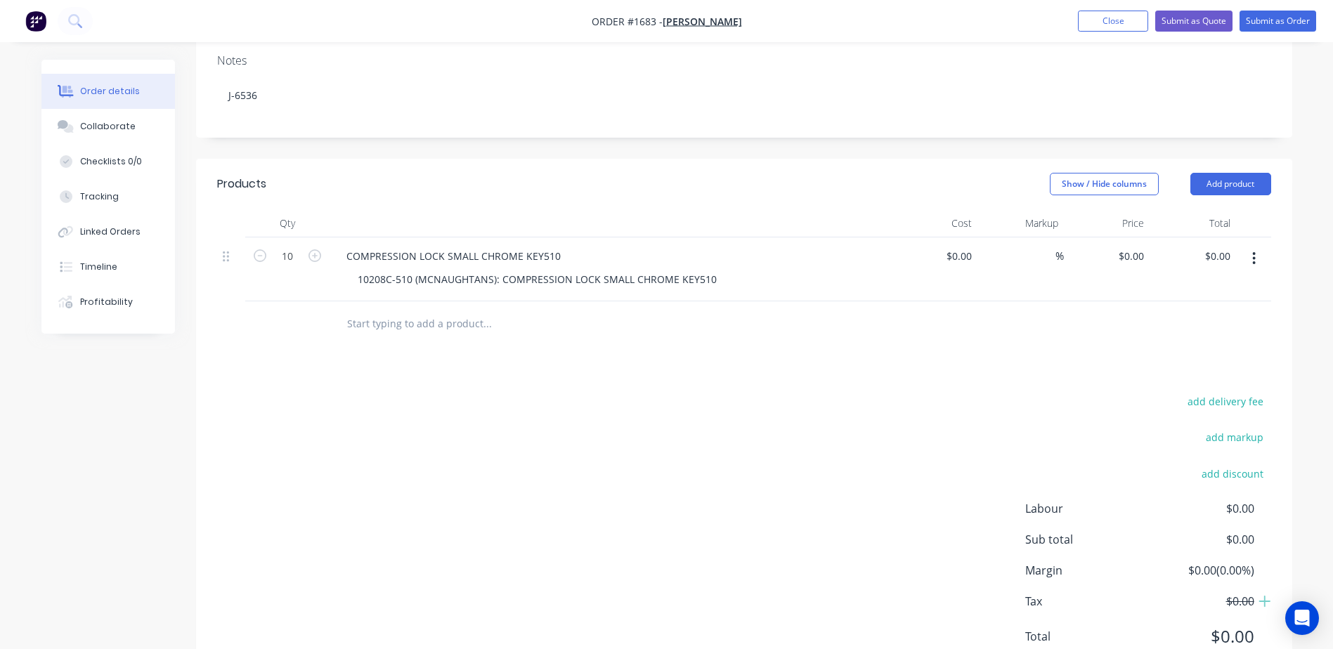
scroll to position [65, 0]
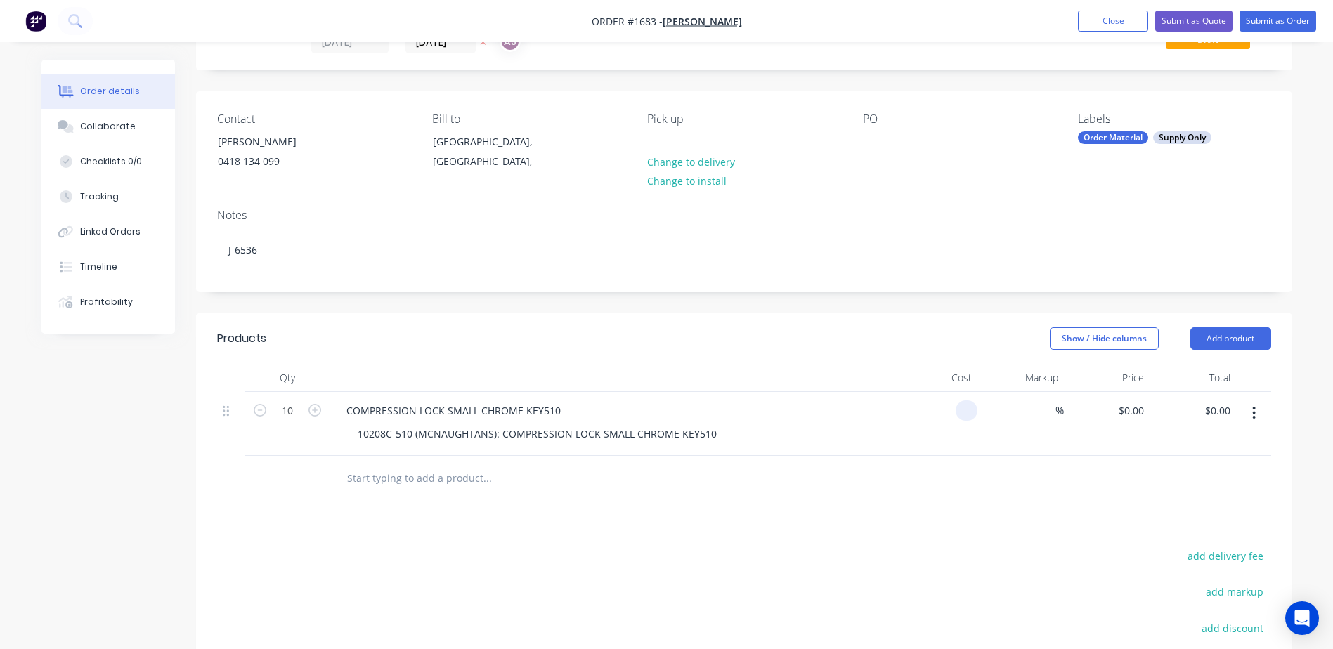
click at [962, 411] on input at bounding box center [969, 411] width 16 height 20
type input "$13.20"
type input "$132.00"
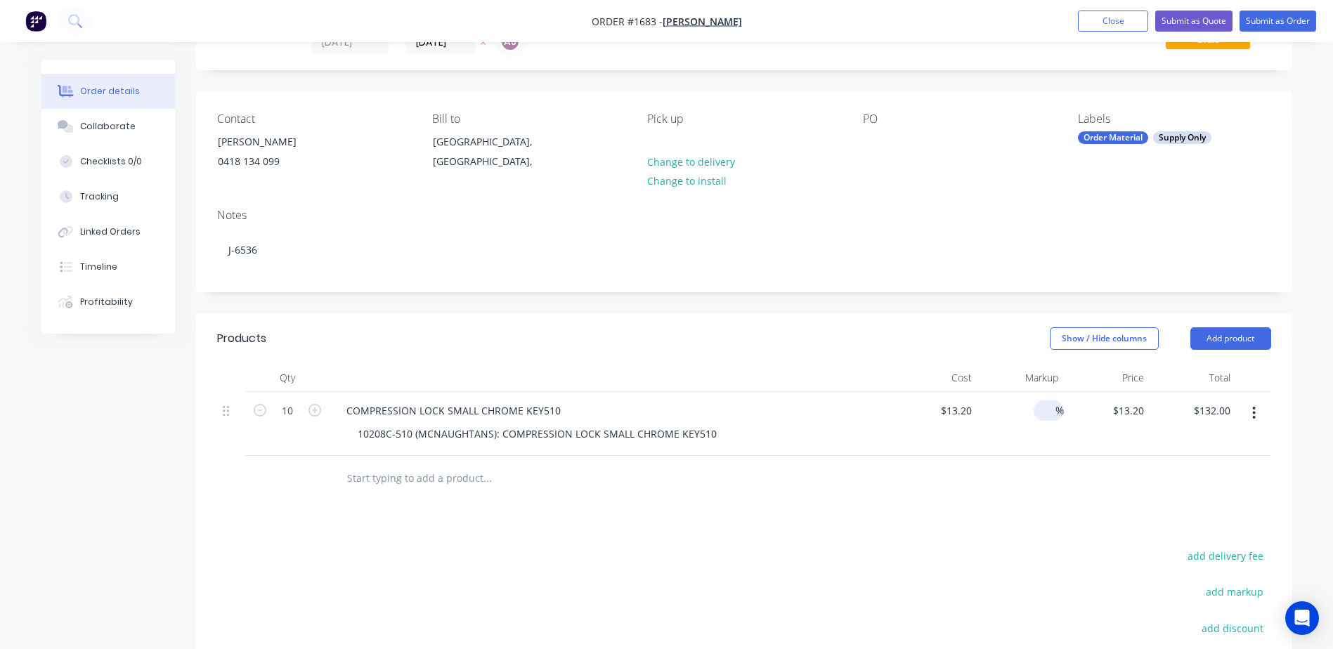
click at [1045, 410] on input at bounding box center [1047, 411] width 16 height 20
type input "45"
type input "19.14"
type input "$191.40"
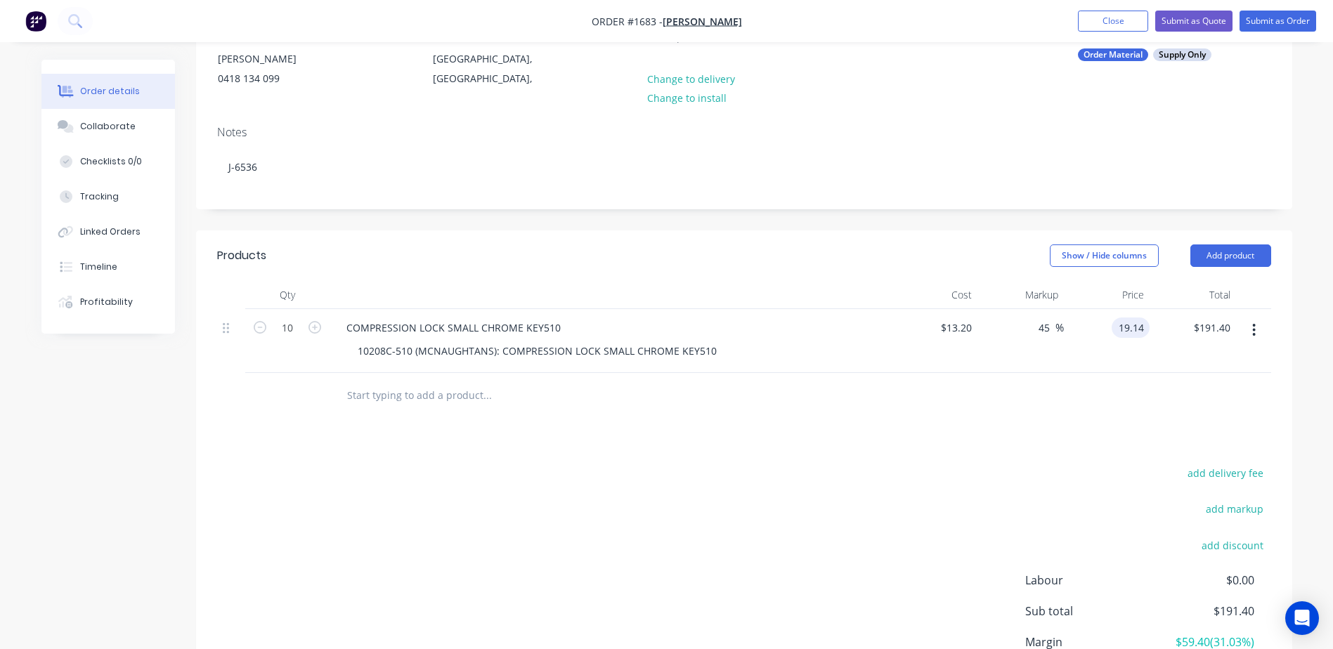
scroll to position [0, 0]
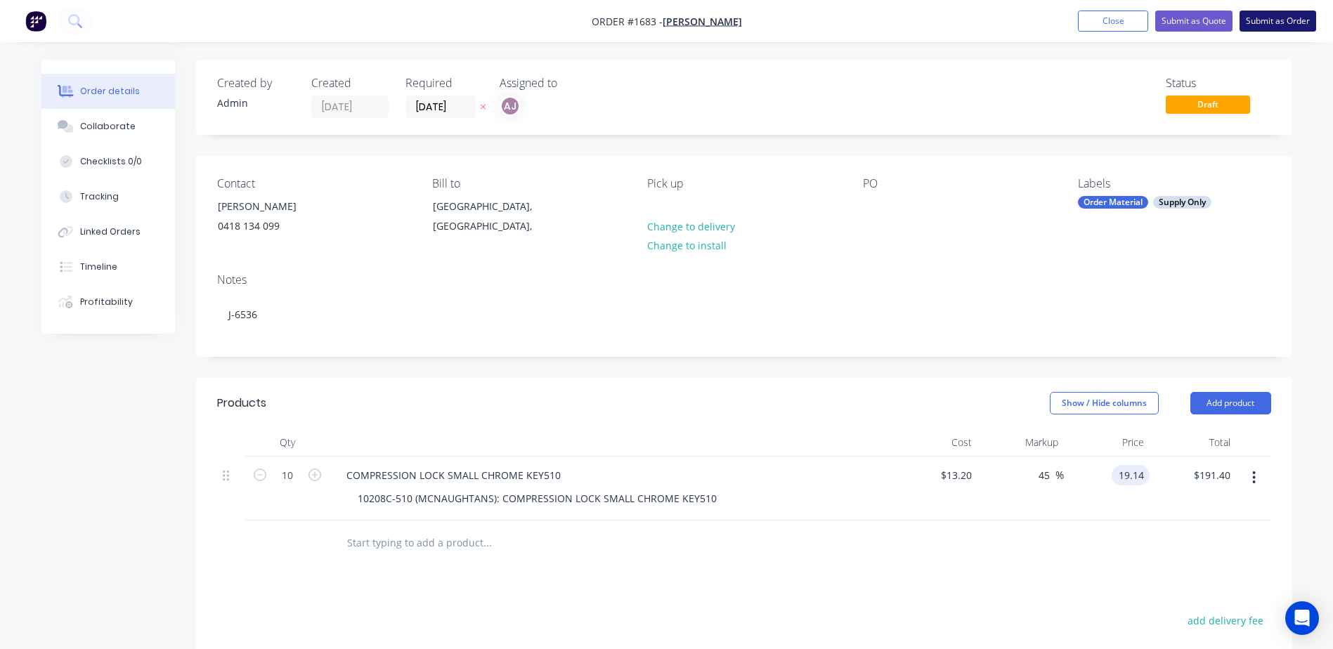
type input "$19.14"
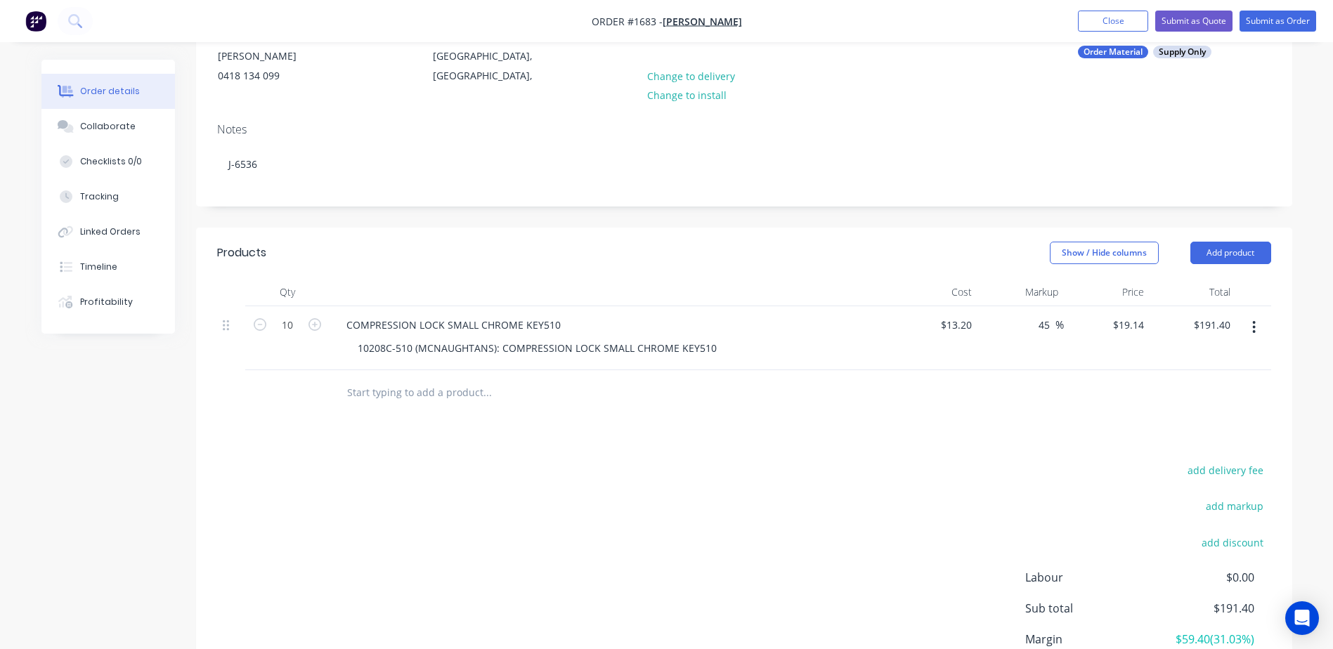
scroll to position [275, 0]
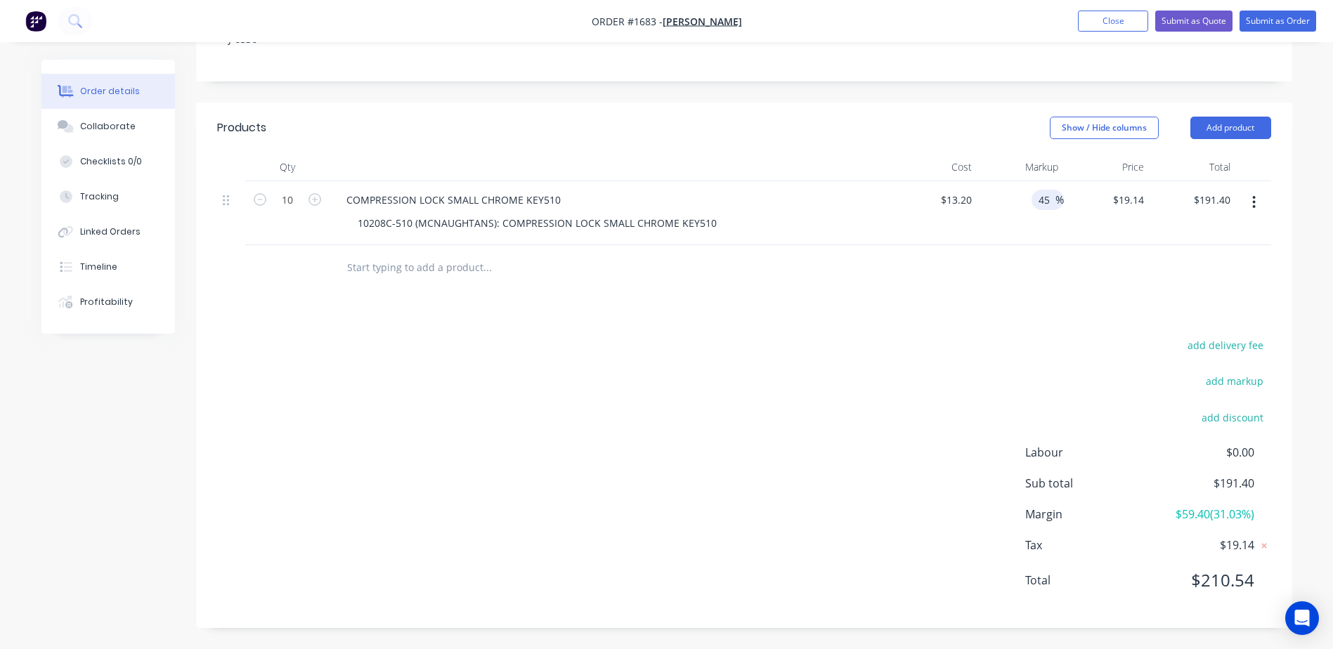
click at [1042, 195] on input "45" at bounding box center [1046, 200] width 18 height 20
type input "50"
type input "19.8"
type input "$198.00"
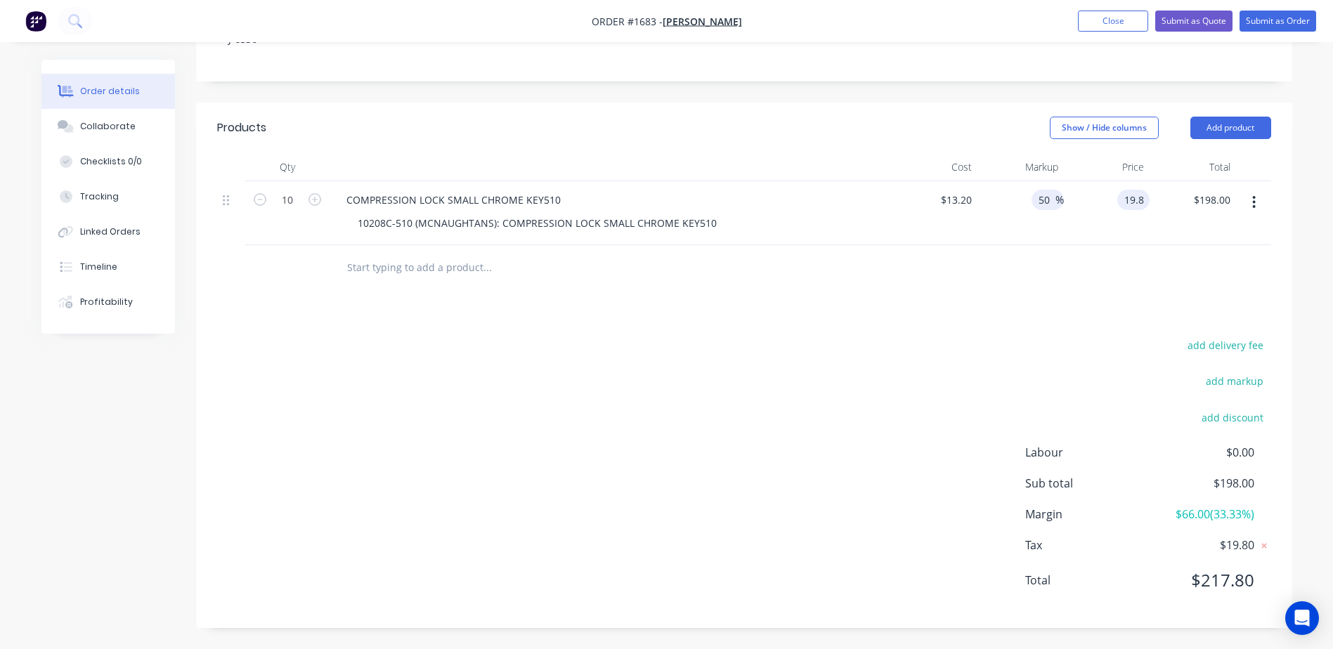
type input "$19.80"
click at [1043, 197] on input "50" at bounding box center [1046, 200] width 18 height 20
type input "47"
type input "19.404"
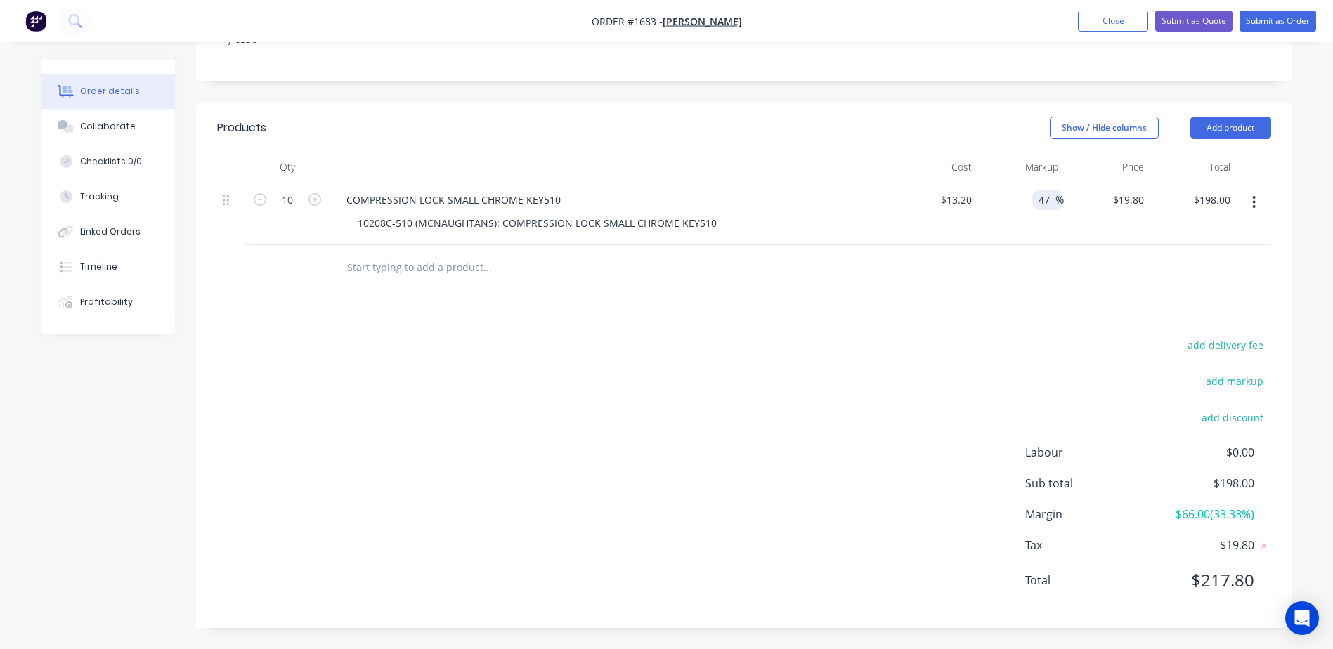
type input "$194.04"
type input "$19.404"
click at [1044, 197] on input "47" at bounding box center [1046, 200] width 18 height 20
type input "46"
type input "19.272"
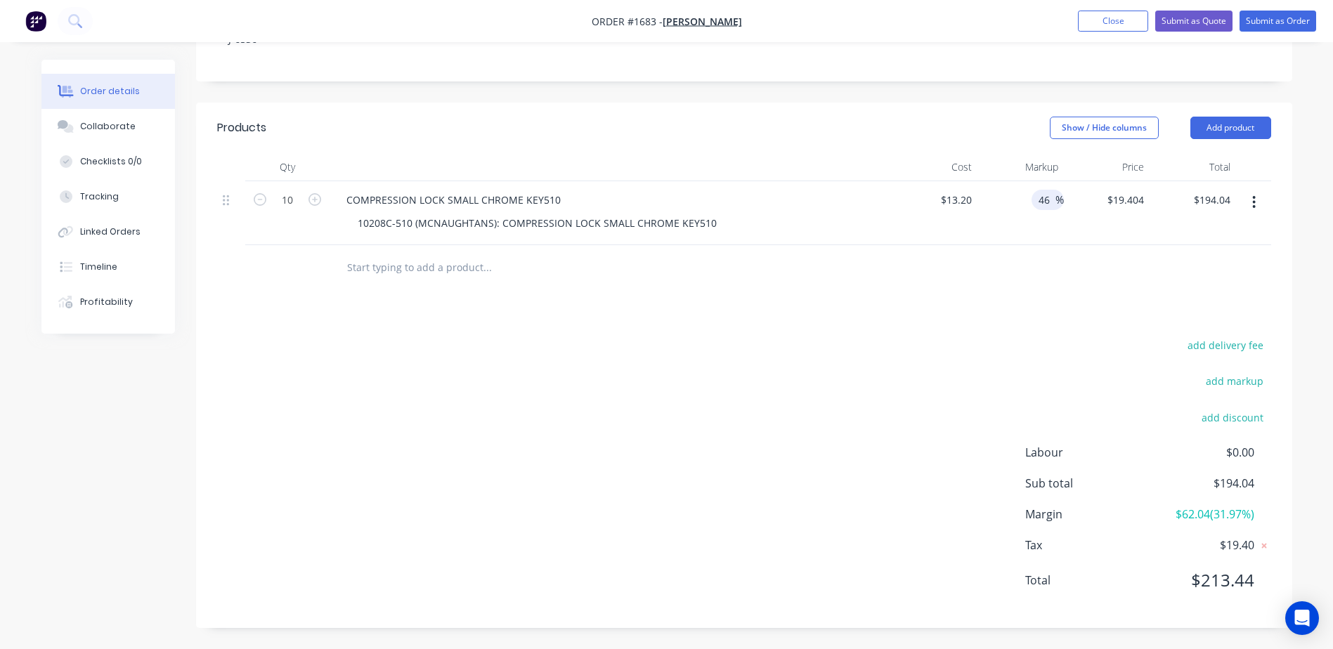
type input "$192.72"
type input "$19.272"
click at [1048, 204] on input "46" at bounding box center [1046, 200] width 18 height 20
type input "45"
type input "19.14"
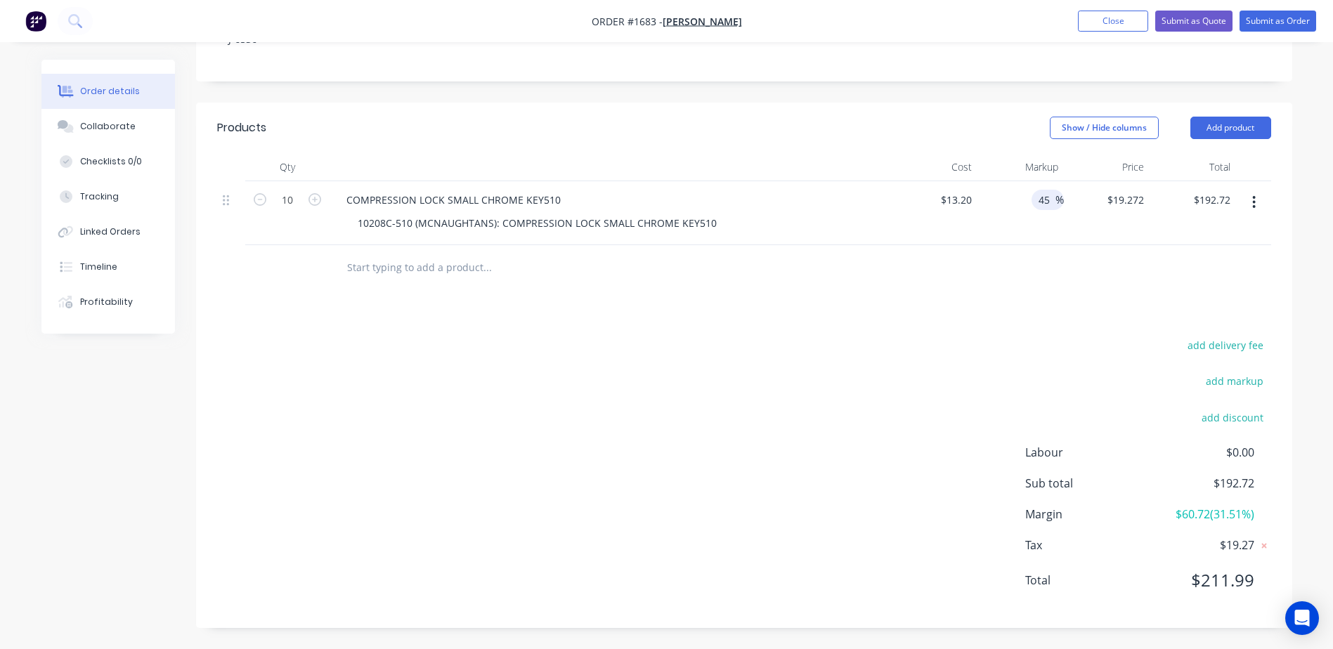
type input "$191.40"
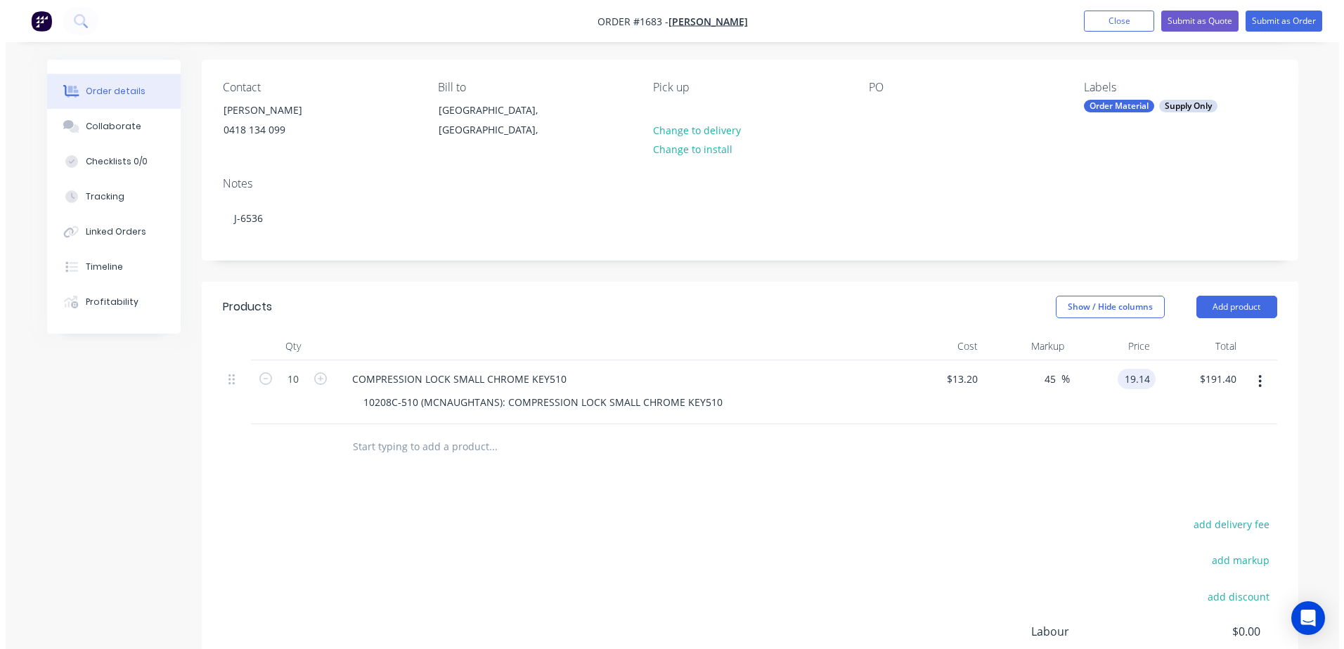
scroll to position [0, 0]
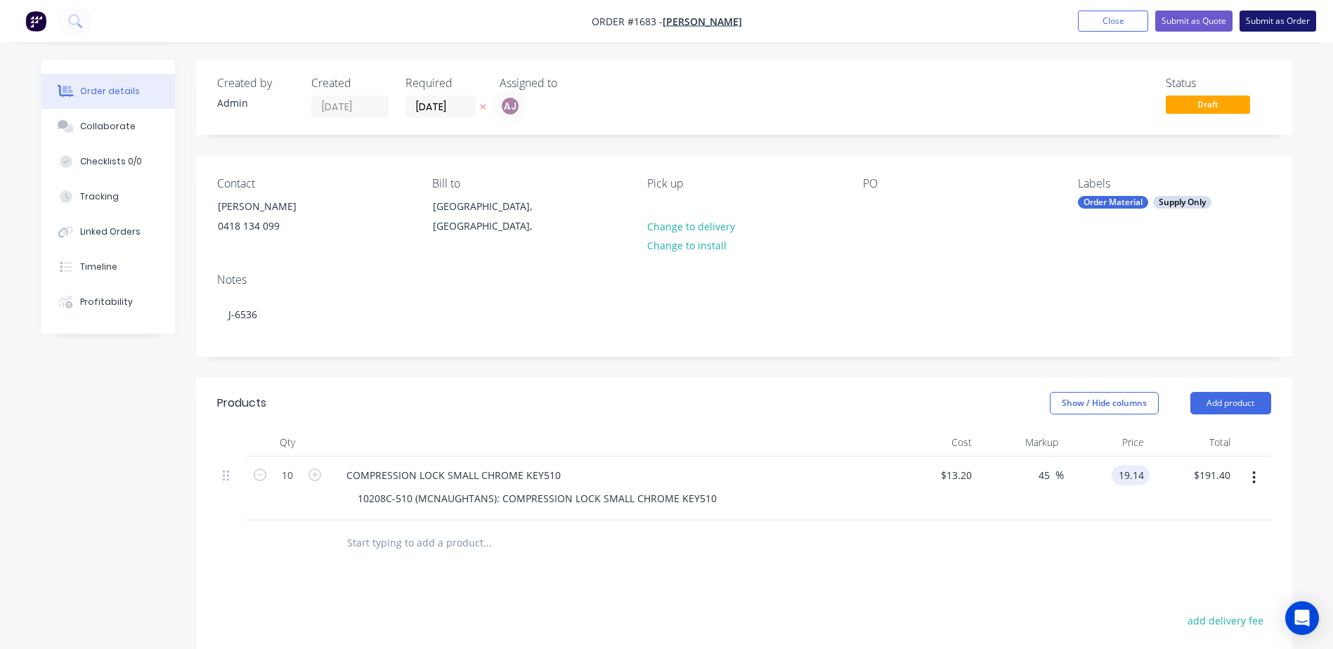
type input "$19.14"
click at [1276, 30] on button "Submit as Order" at bounding box center [1278, 21] width 77 height 21
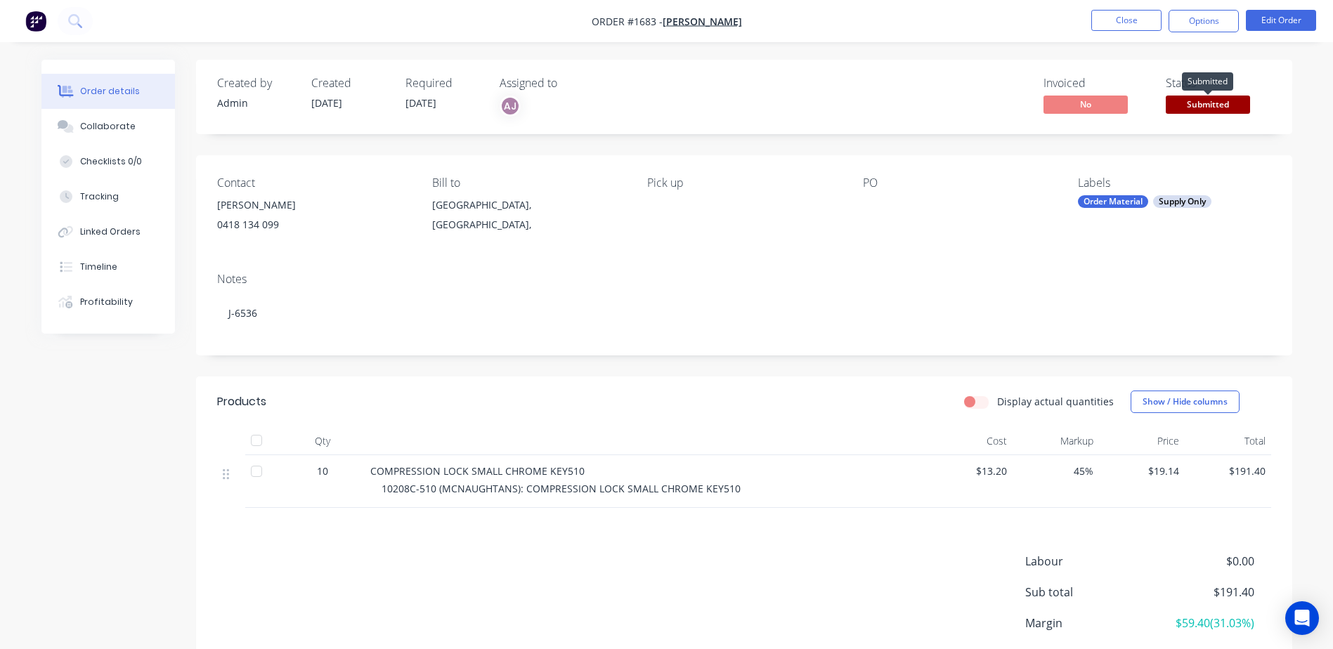
click at [1209, 108] on span "Submitted" at bounding box center [1208, 105] width 84 height 18
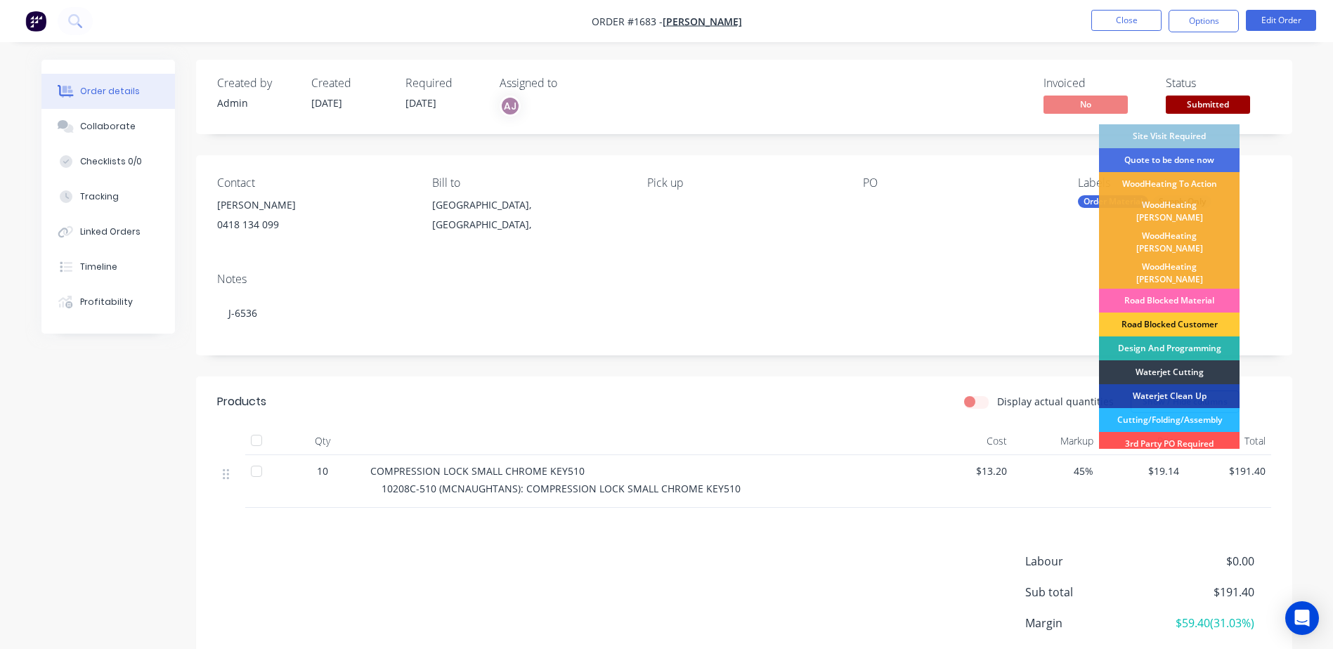
click at [1173, 289] on div "Road Blocked Material" at bounding box center [1169, 301] width 141 height 24
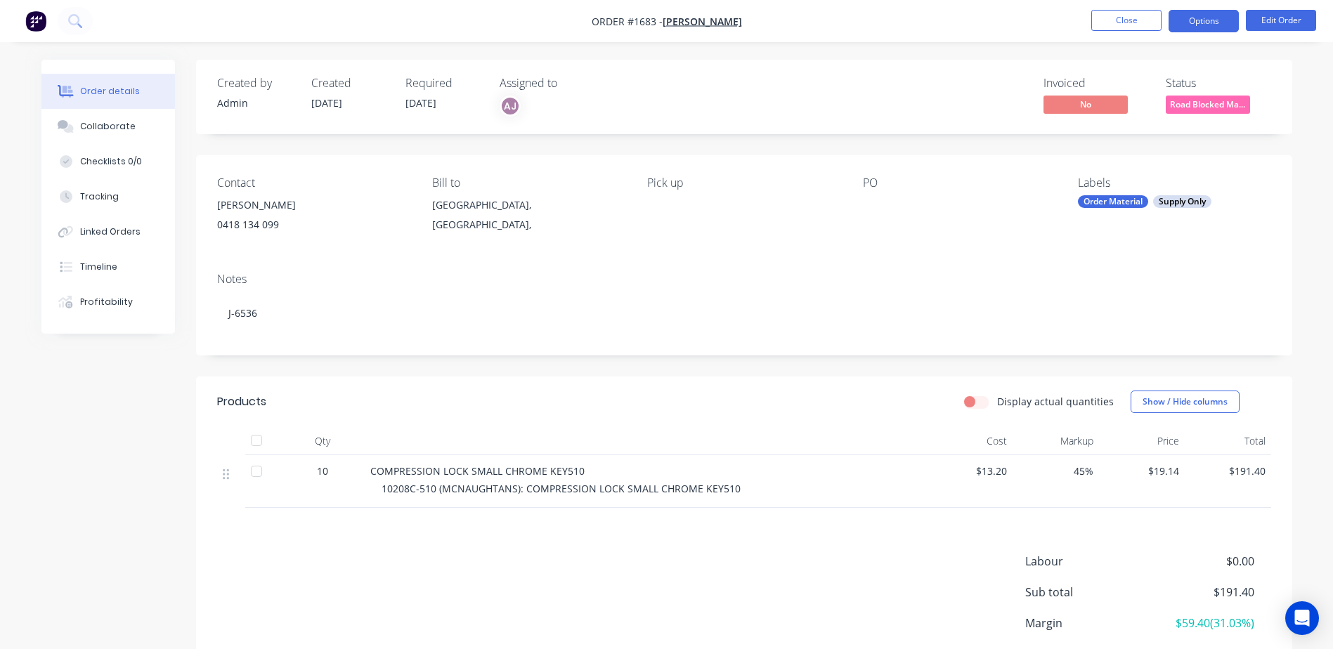
click at [1193, 18] on button "Options" at bounding box center [1204, 21] width 70 height 22
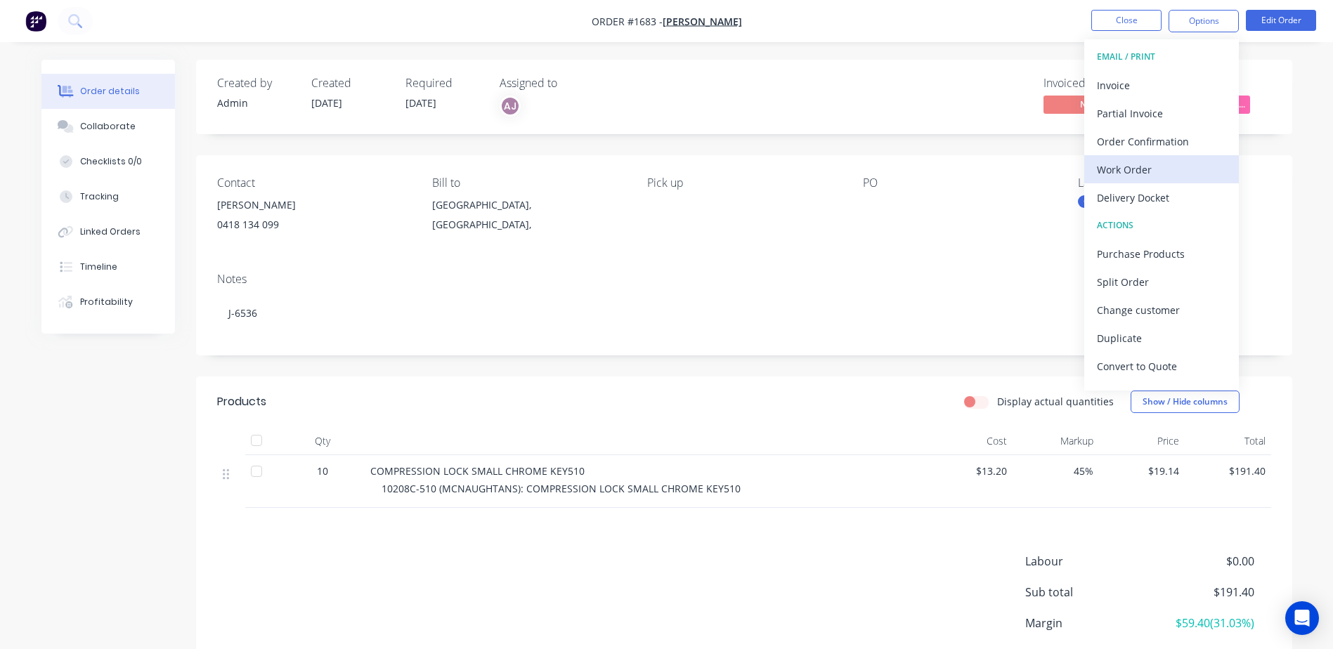
click at [1142, 160] on div "Work Order" at bounding box center [1161, 170] width 129 height 20
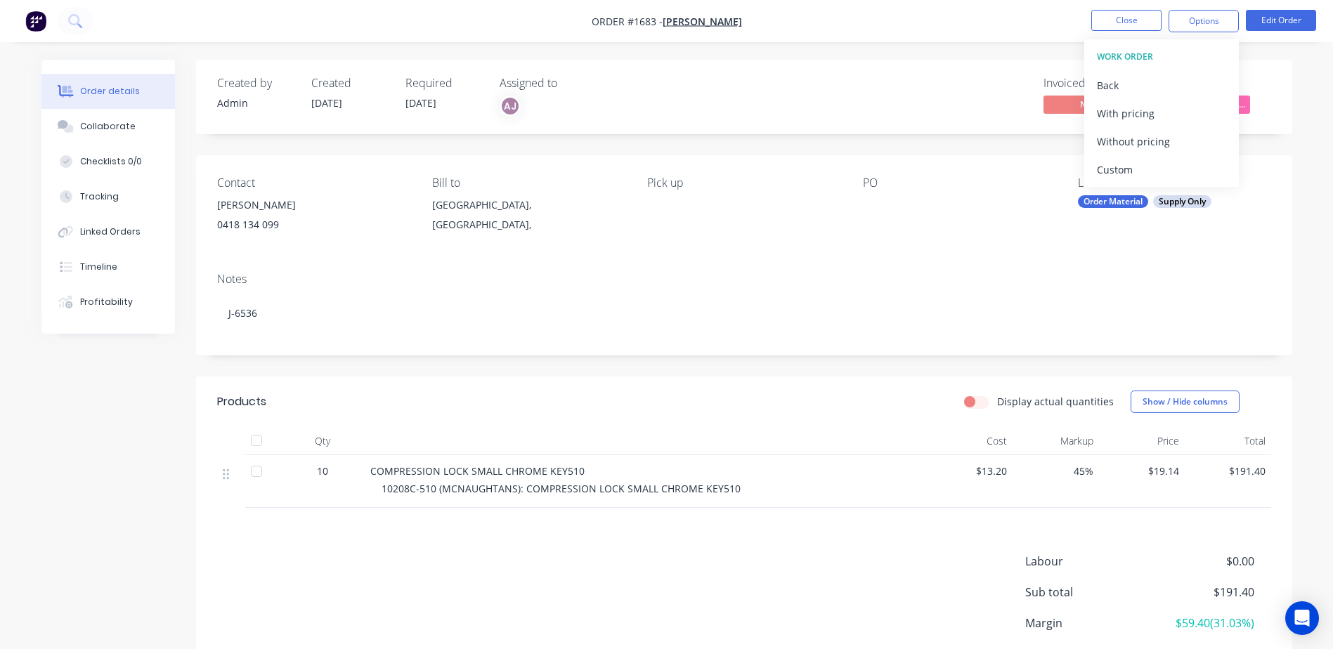
click at [1142, 160] on div "Custom" at bounding box center [1161, 170] width 129 height 20
click at [1137, 110] on div "With pricing" at bounding box center [1161, 113] width 129 height 20
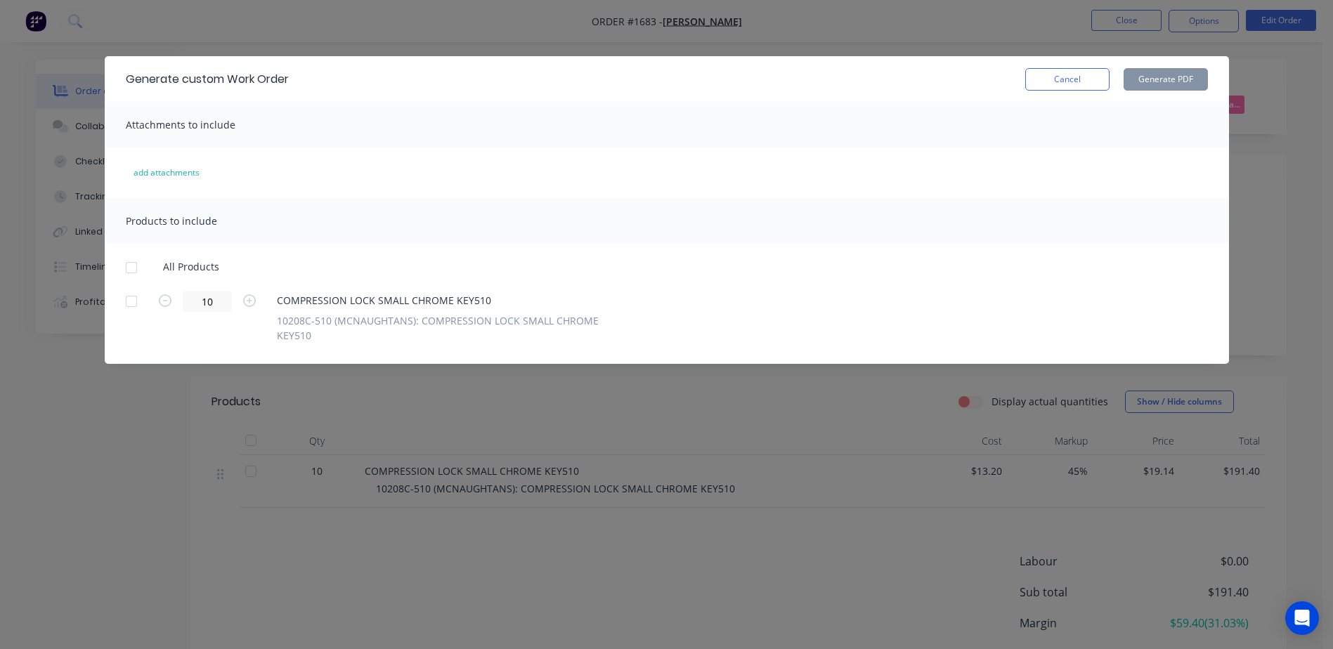
click at [136, 267] on div at bounding box center [131, 268] width 28 height 28
click at [1171, 74] on button "Generate PDF" at bounding box center [1166, 79] width 84 height 22
click at [1065, 83] on button "Cancel" at bounding box center [1067, 79] width 84 height 22
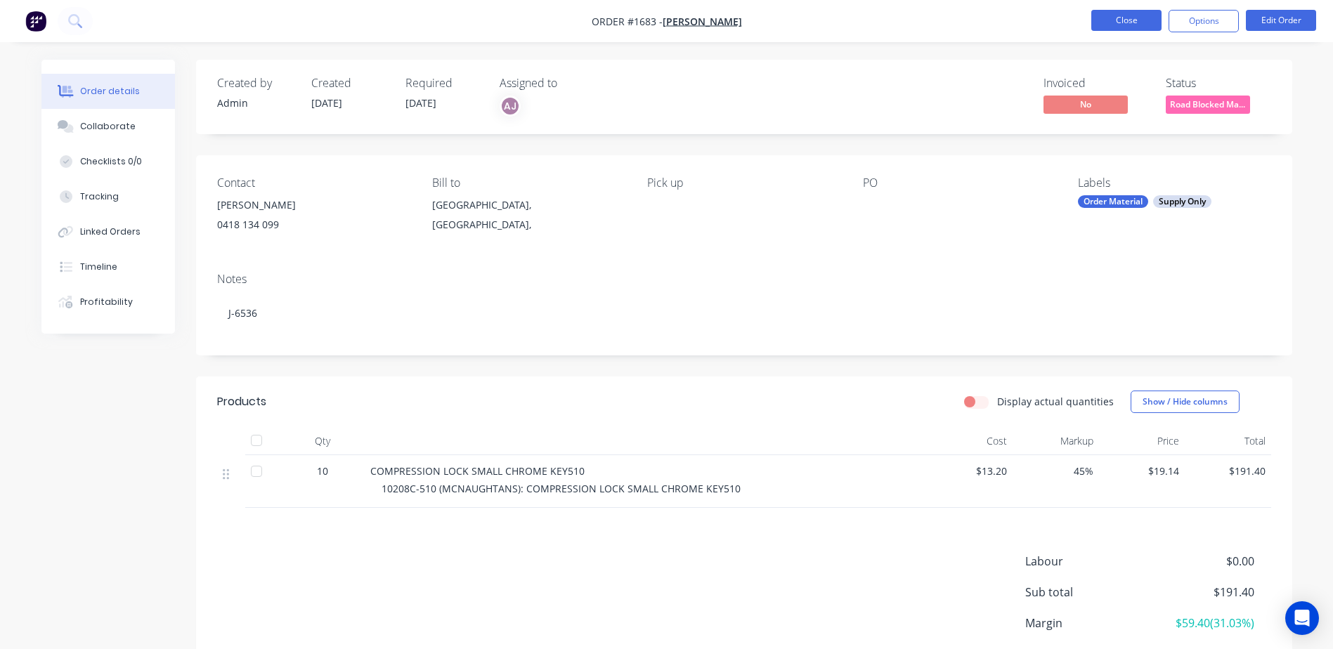
click at [1108, 16] on button "Close" at bounding box center [1126, 20] width 70 height 21
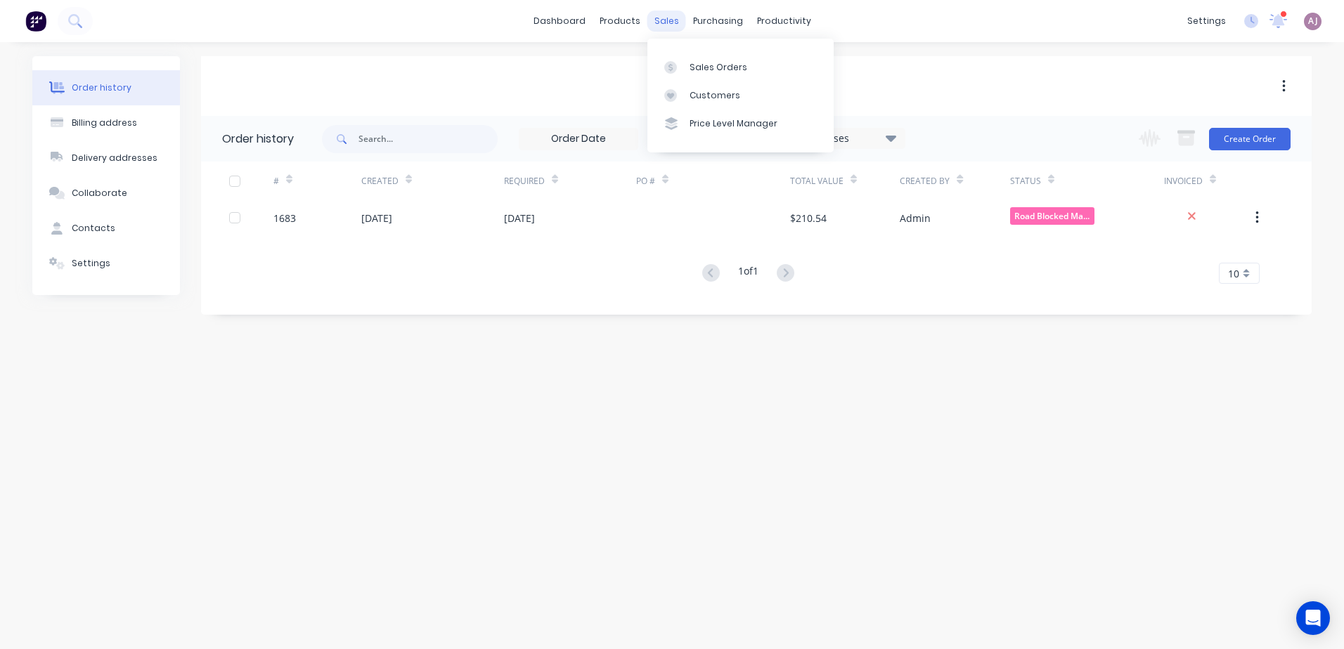
click at [664, 18] on div "sales" at bounding box center [666, 21] width 39 height 21
click at [688, 66] on link "Sales Orders" at bounding box center [740, 67] width 186 height 28
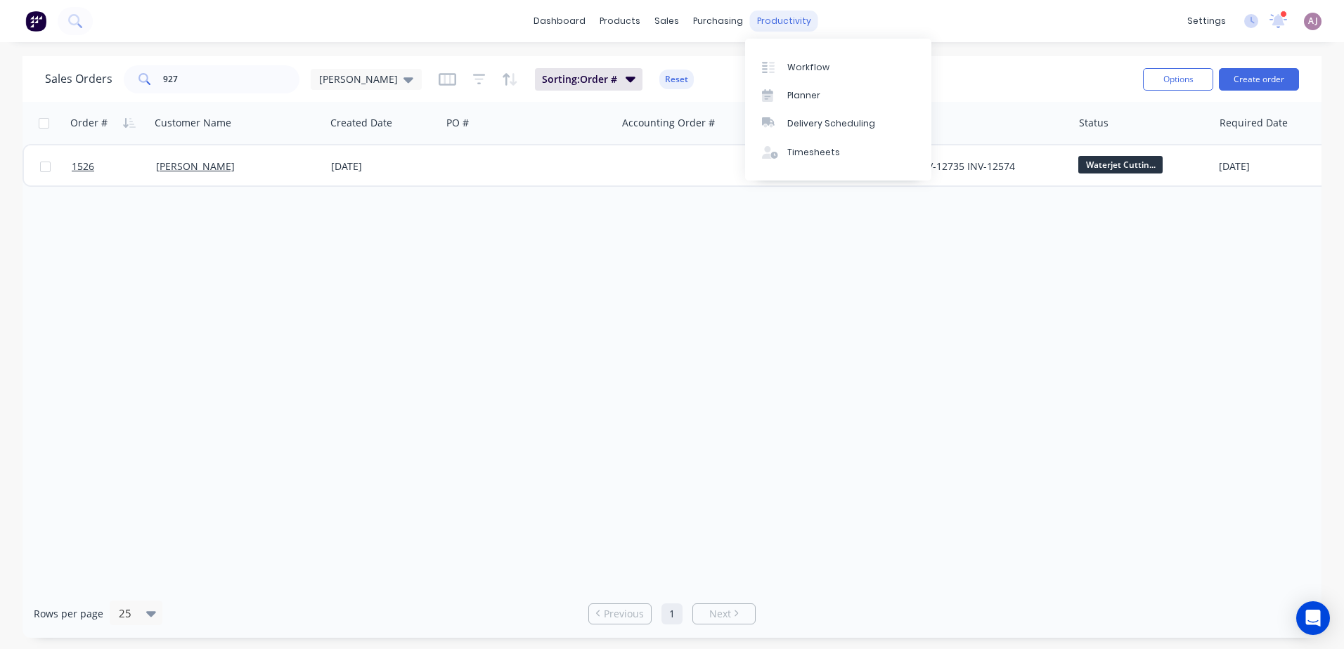
click at [772, 18] on div "productivity" at bounding box center [784, 21] width 68 height 21
click at [798, 99] on div "Planner" at bounding box center [803, 95] width 33 height 13
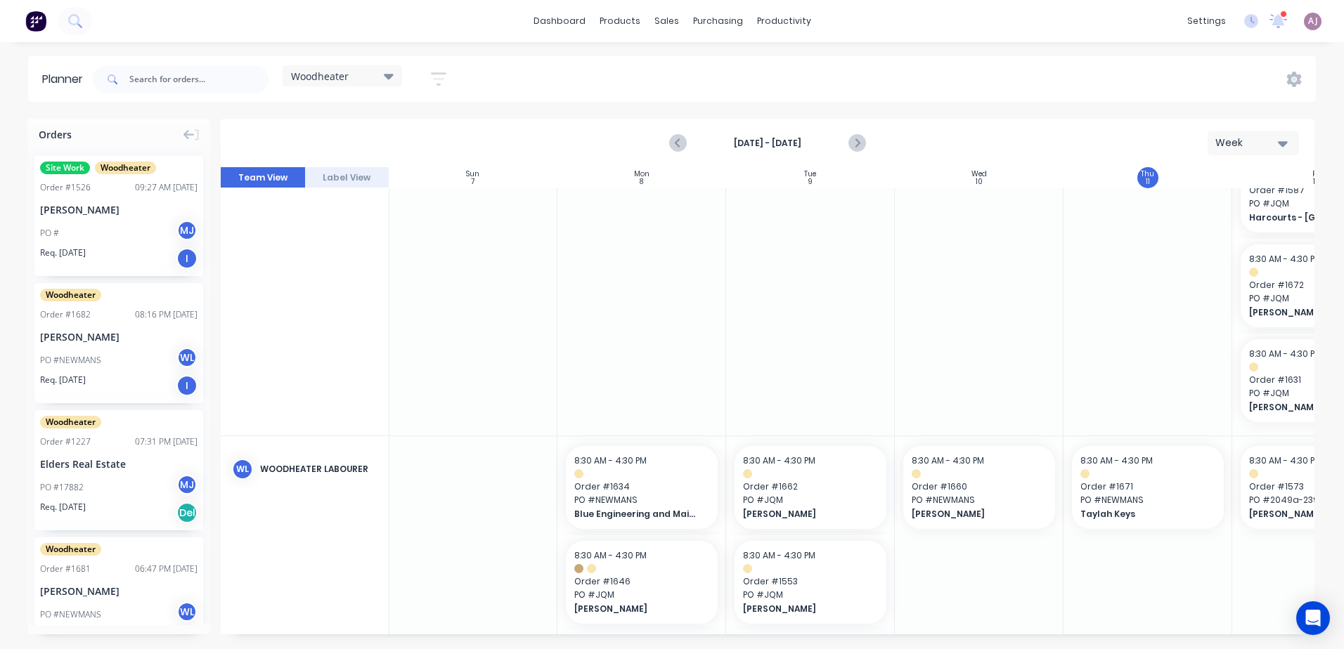
scroll to position [152, 1]
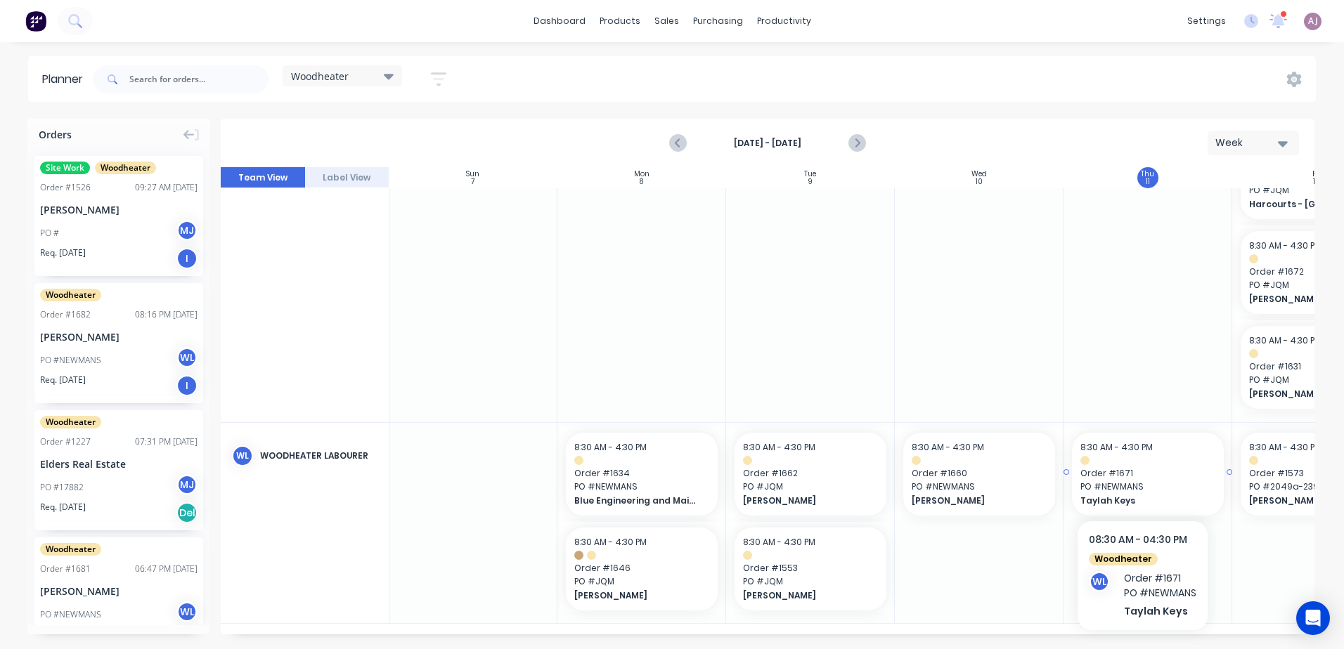
click at [1143, 481] on span "PO # NEWMANS" at bounding box center [1147, 487] width 135 height 13
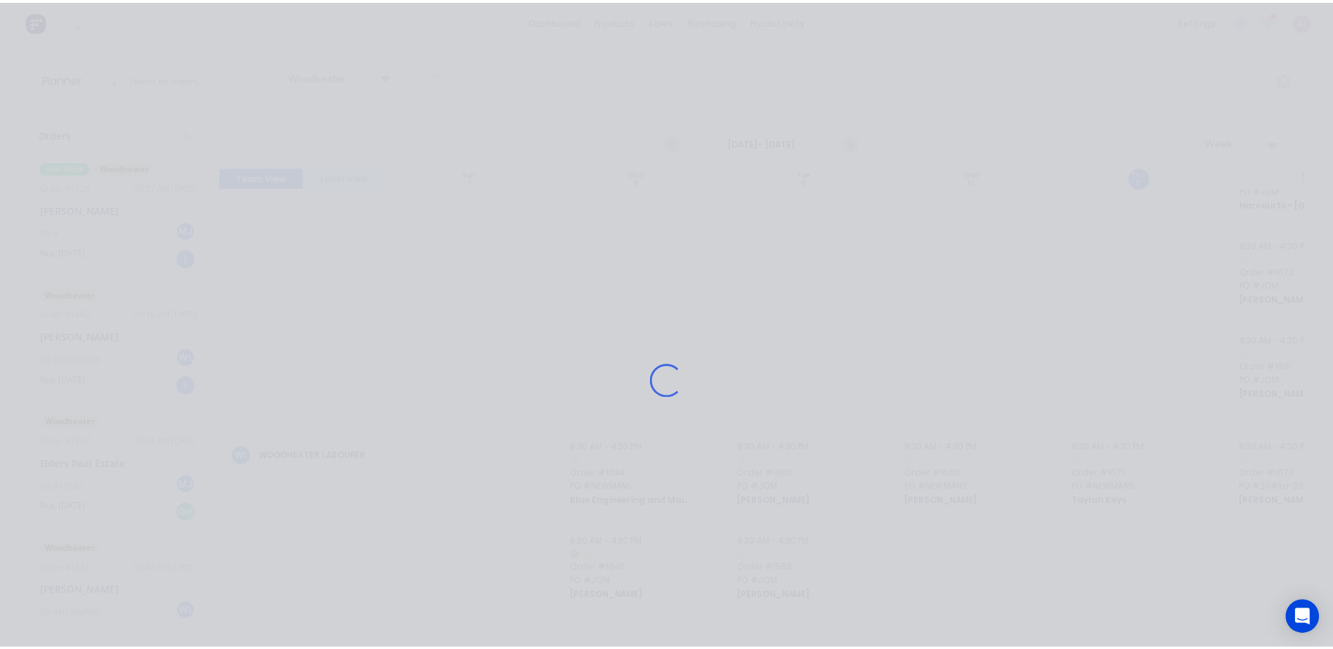
scroll to position [141, 1]
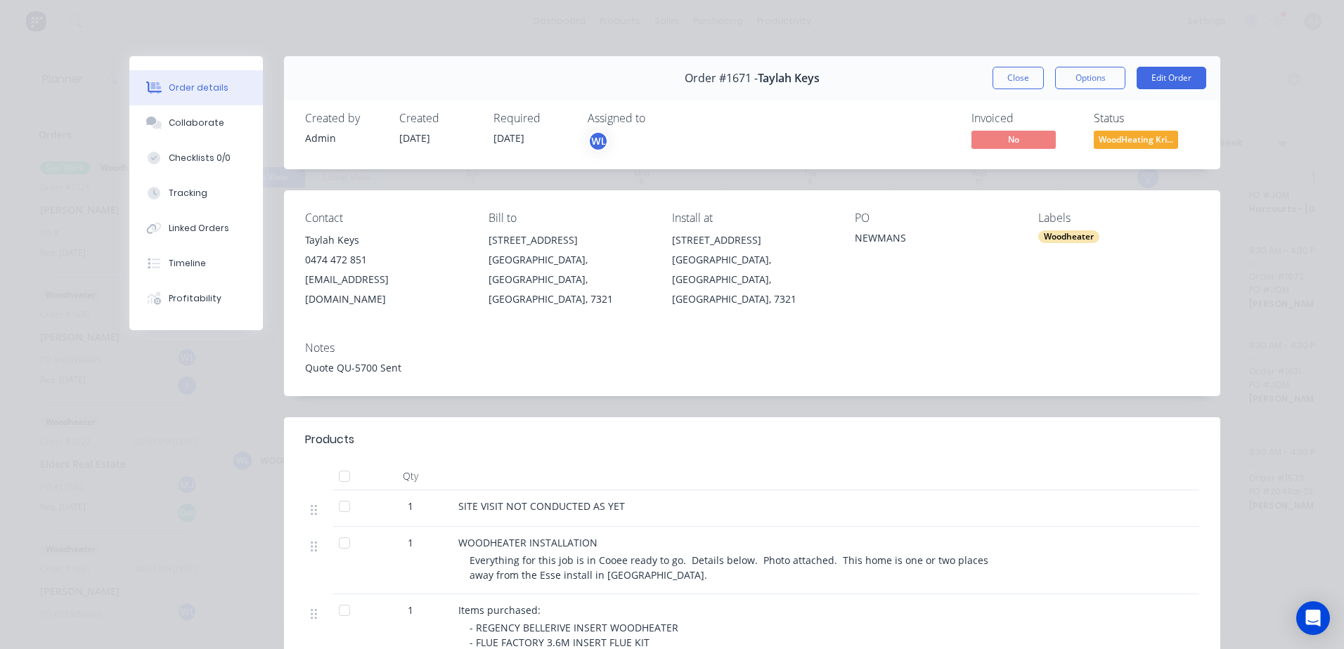
click at [376, 360] on div "Quote QU-5700 Sent" at bounding box center [752, 367] width 894 height 15
click at [406, 360] on div "Quote QU-5700 Sent" at bounding box center [752, 367] width 894 height 15
click at [1176, 79] on button "Edit Order" at bounding box center [1171, 78] width 70 height 22
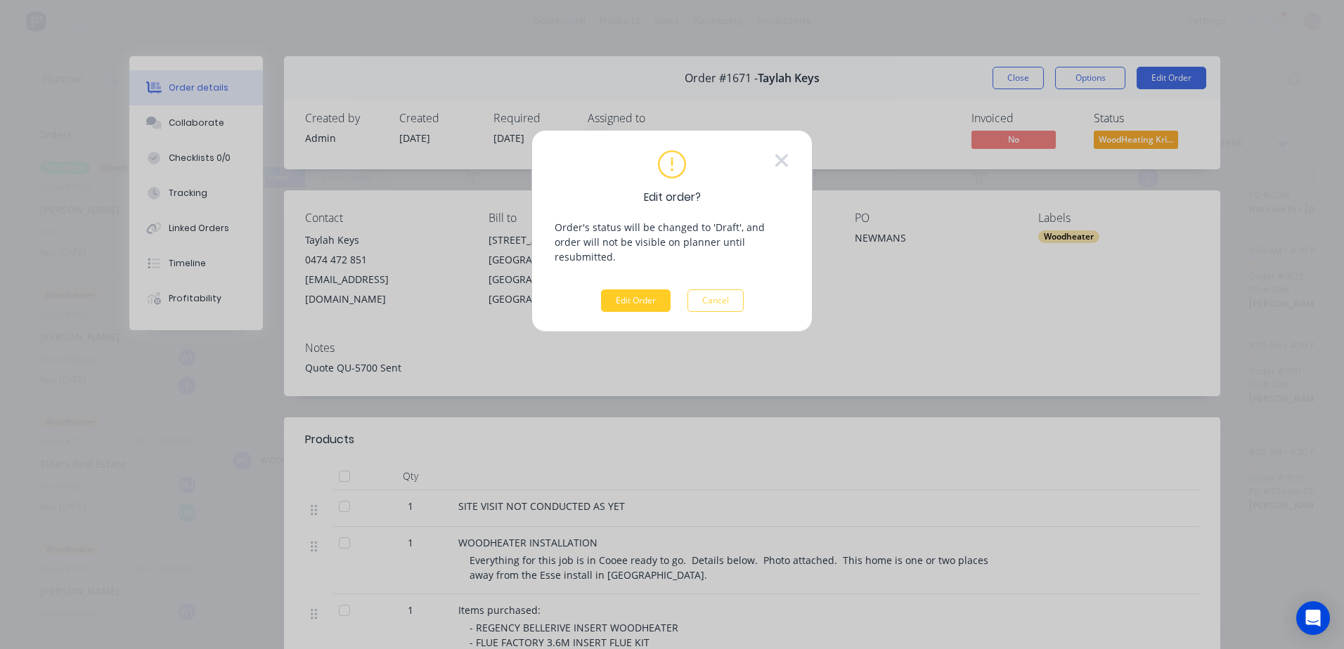
click at [646, 290] on button "Edit Order" at bounding box center [636, 301] width 70 height 22
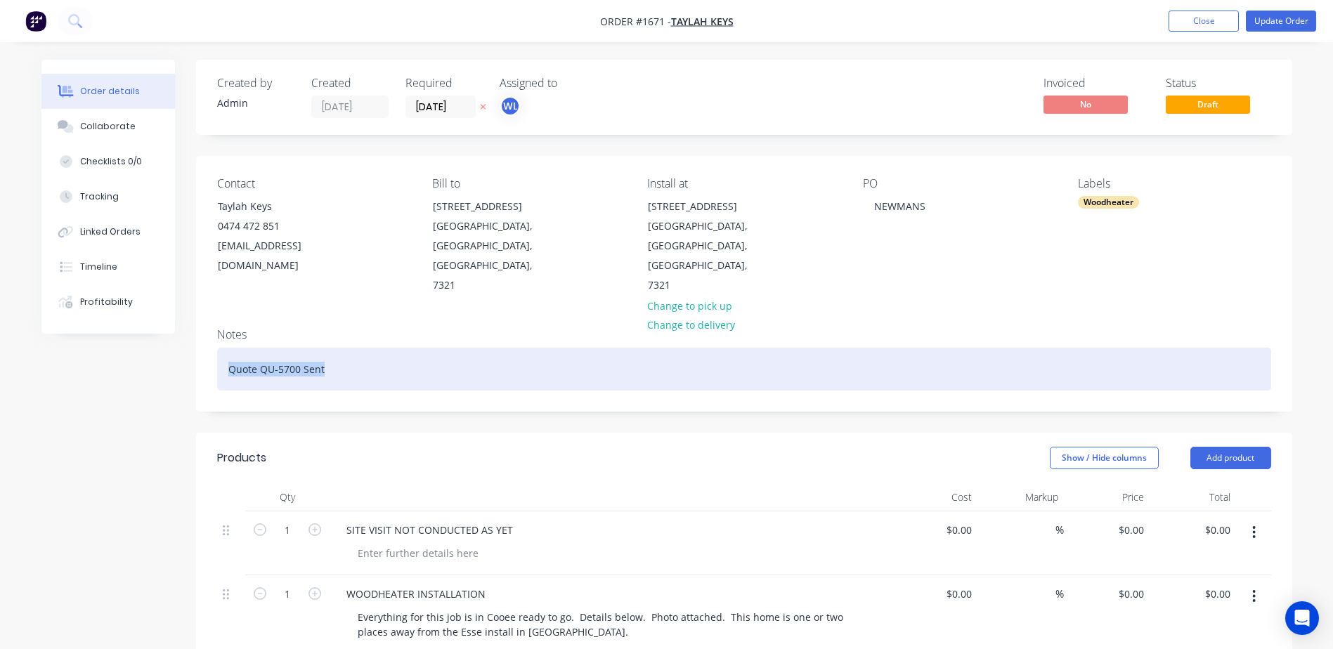
drag, startPoint x: 226, startPoint y: 336, endPoint x: 342, endPoint y: 336, distance: 115.2
click at [342, 348] on div "Quote QU-5700 Sent" at bounding box center [744, 369] width 1054 height 43
paste div
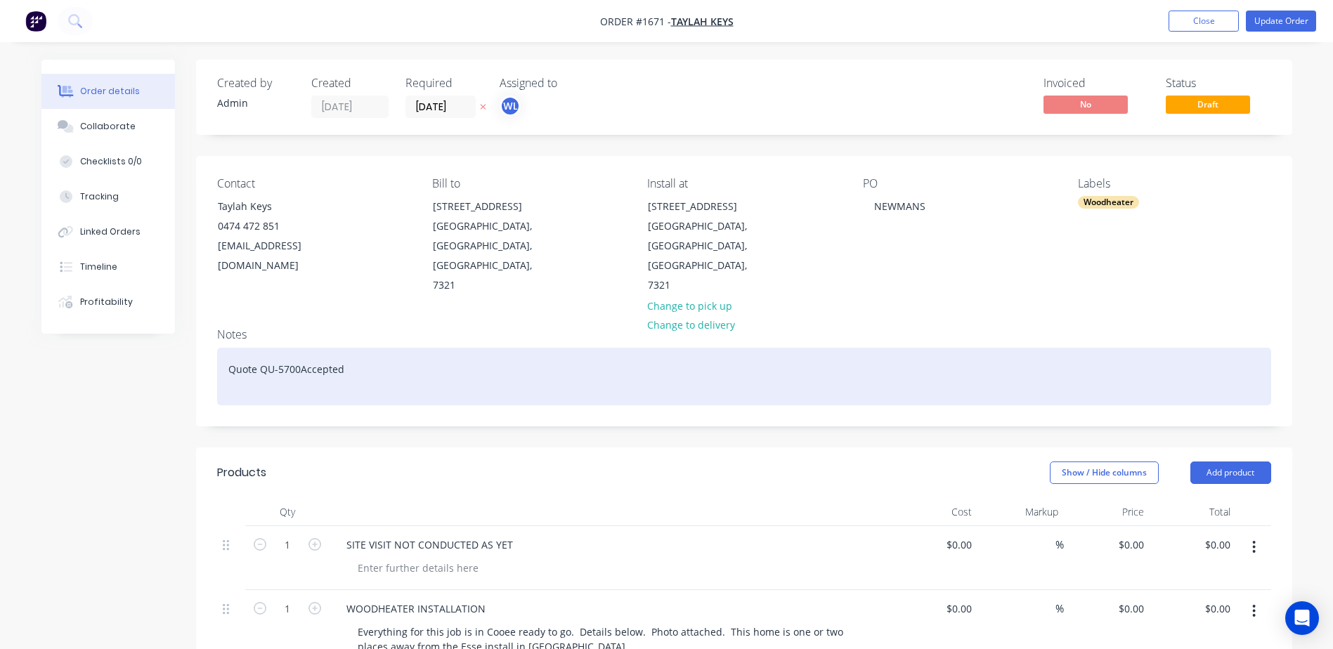
click at [346, 348] on div "Quote QU-5700Accepted" at bounding box center [744, 377] width 1054 height 58
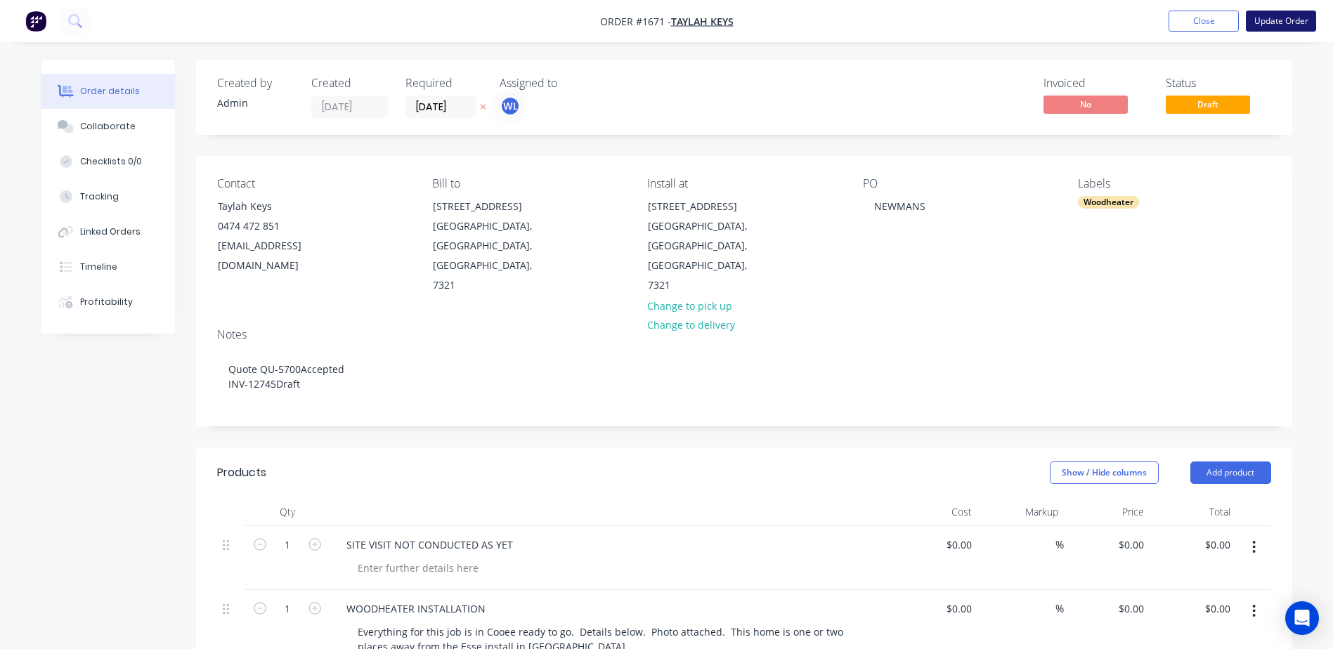
click at [1285, 20] on button "Update Order" at bounding box center [1281, 21] width 70 height 21
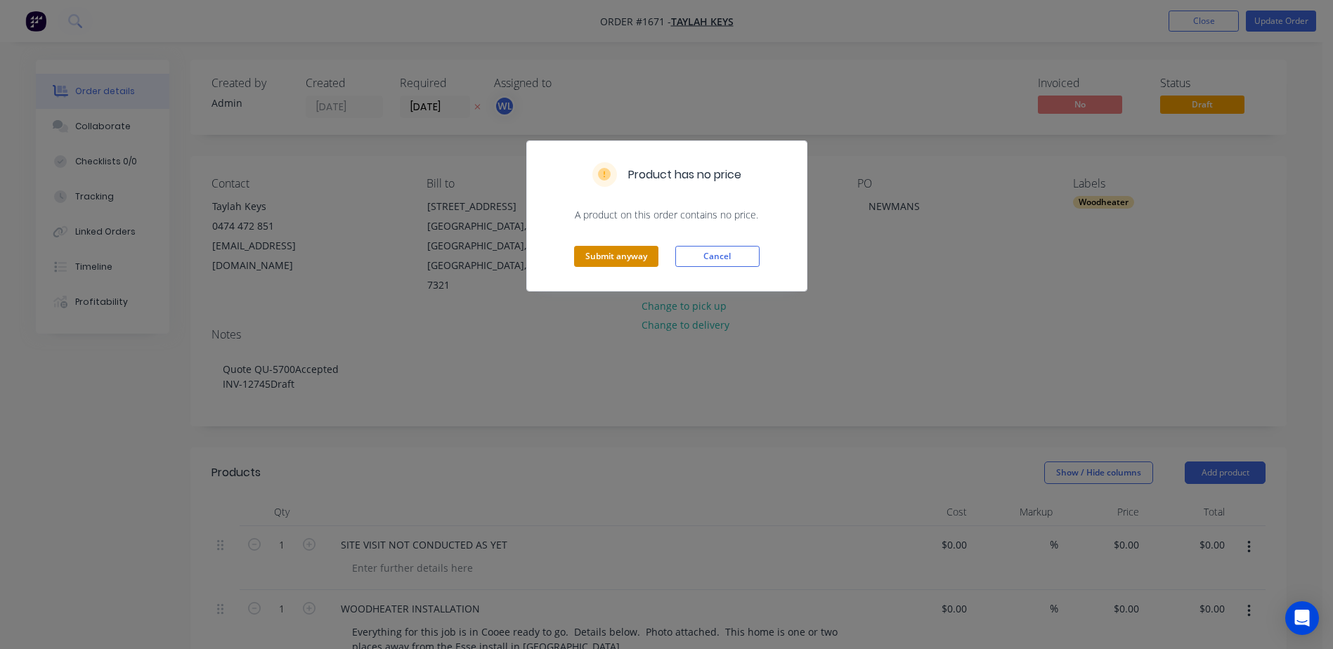
click at [624, 247] on button "Submit anyway" at bounding box center [616, 256] width 84 height 21
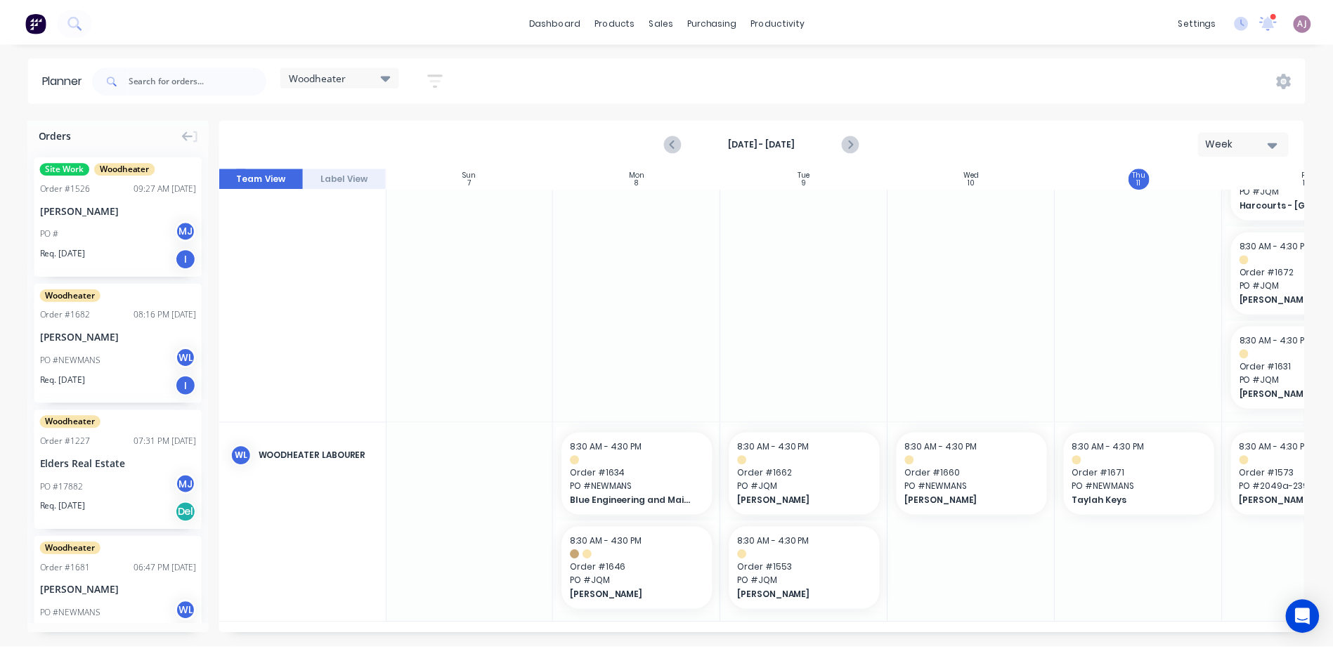
scroll to position [152, 1]
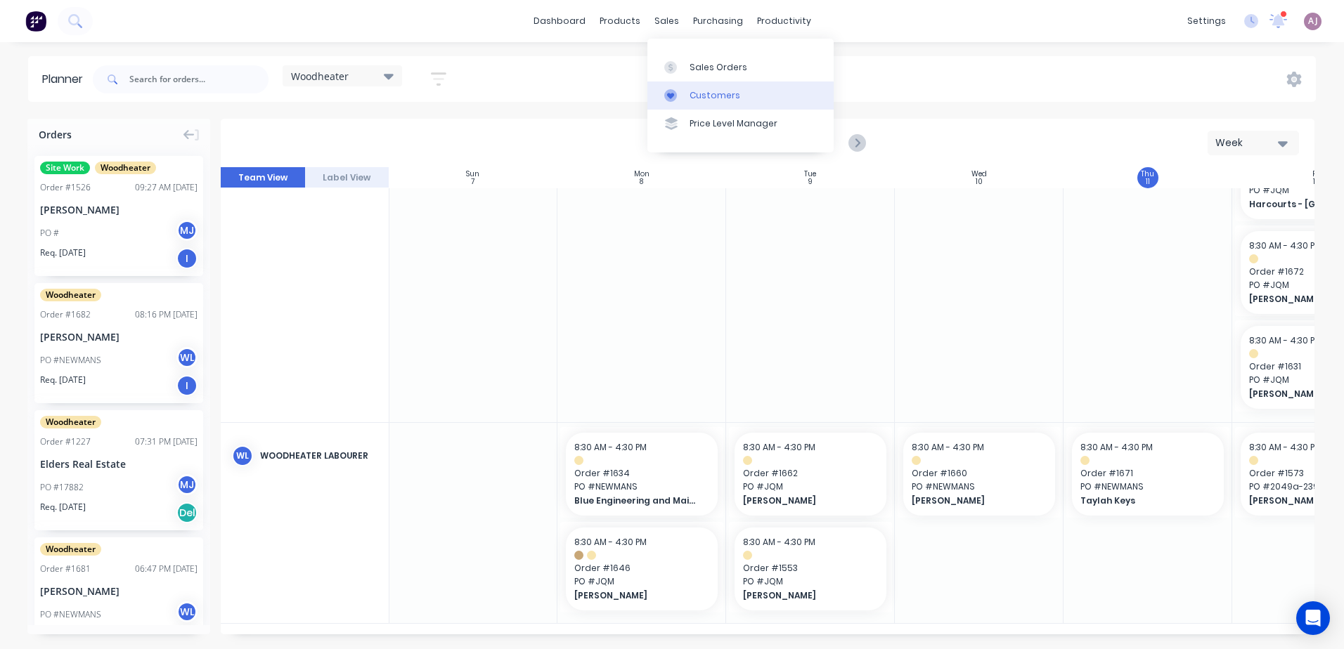
click at [714, 97] on div "Customers" at bounding box center [714, 95] width 51 height 13
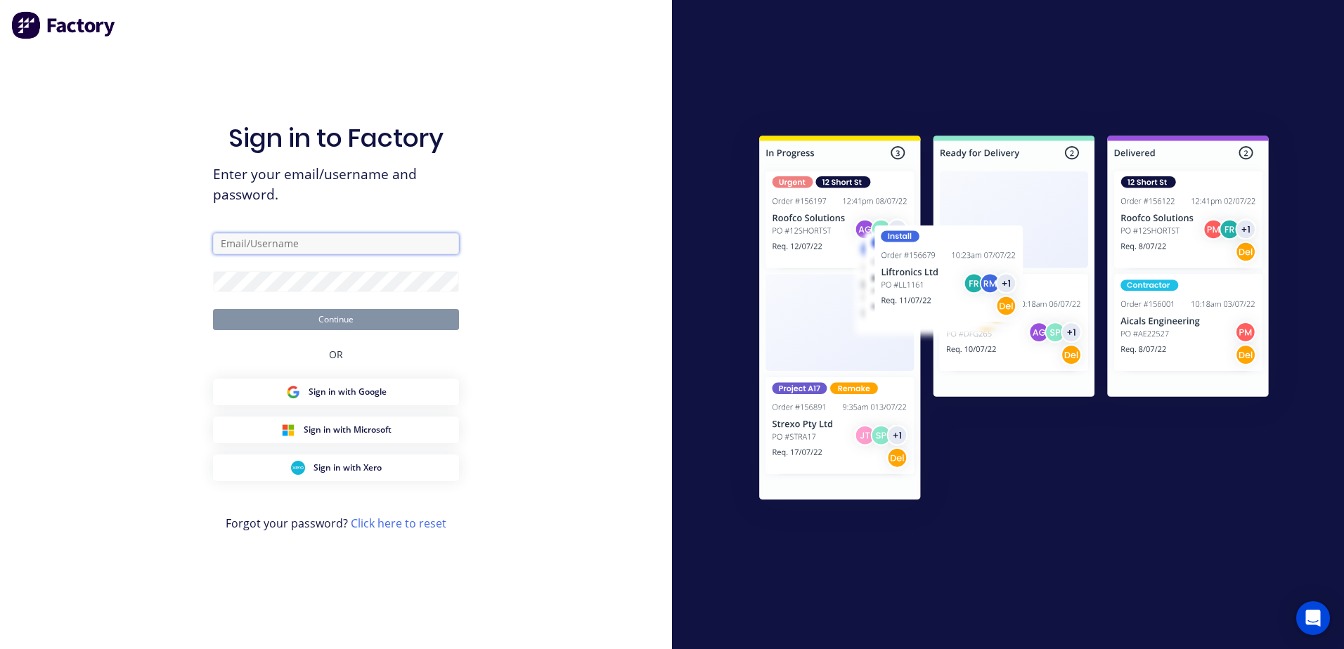
type input "[EMAIL_ADDRESS][DOMAIN_NAME]"
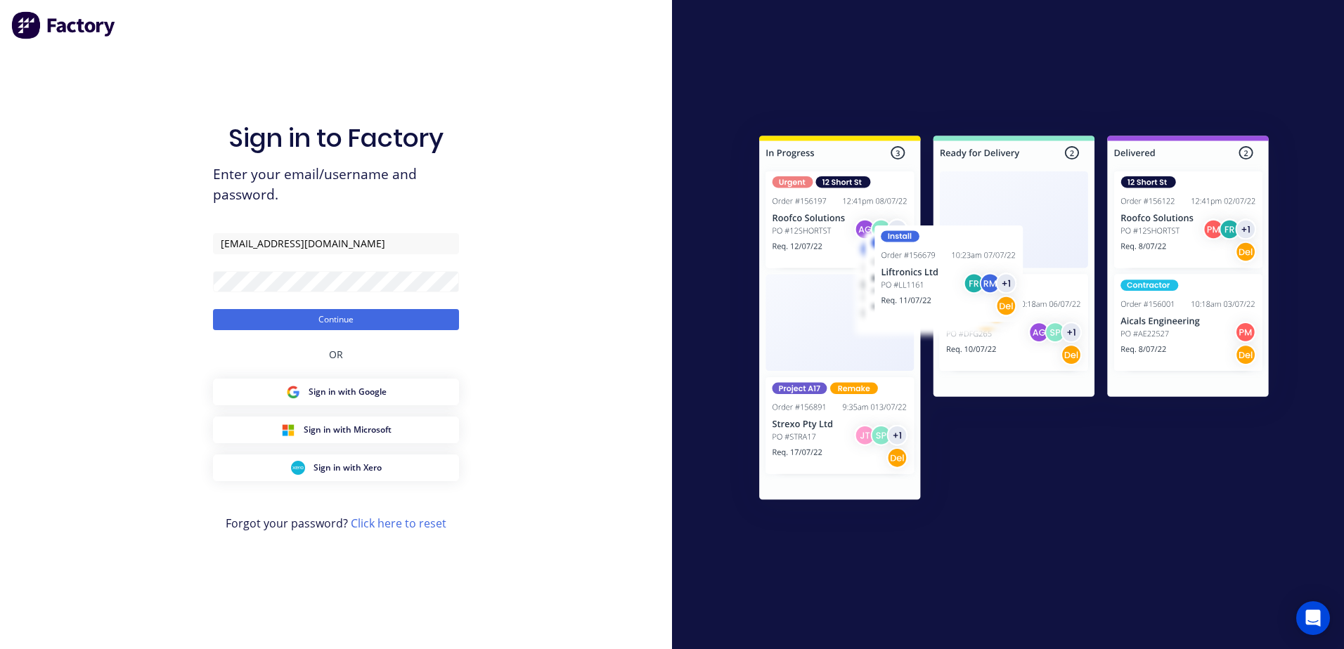
click at [266, 84] on div "Sign in to Factory Enter your email/username and password. [EMAIL_ADDRESS][DOMA…" at bounding box center [336, 338] width 246 height 599
click at [323, 316] on button "Continue" at bounding box center [336, 319] width 246 height 21
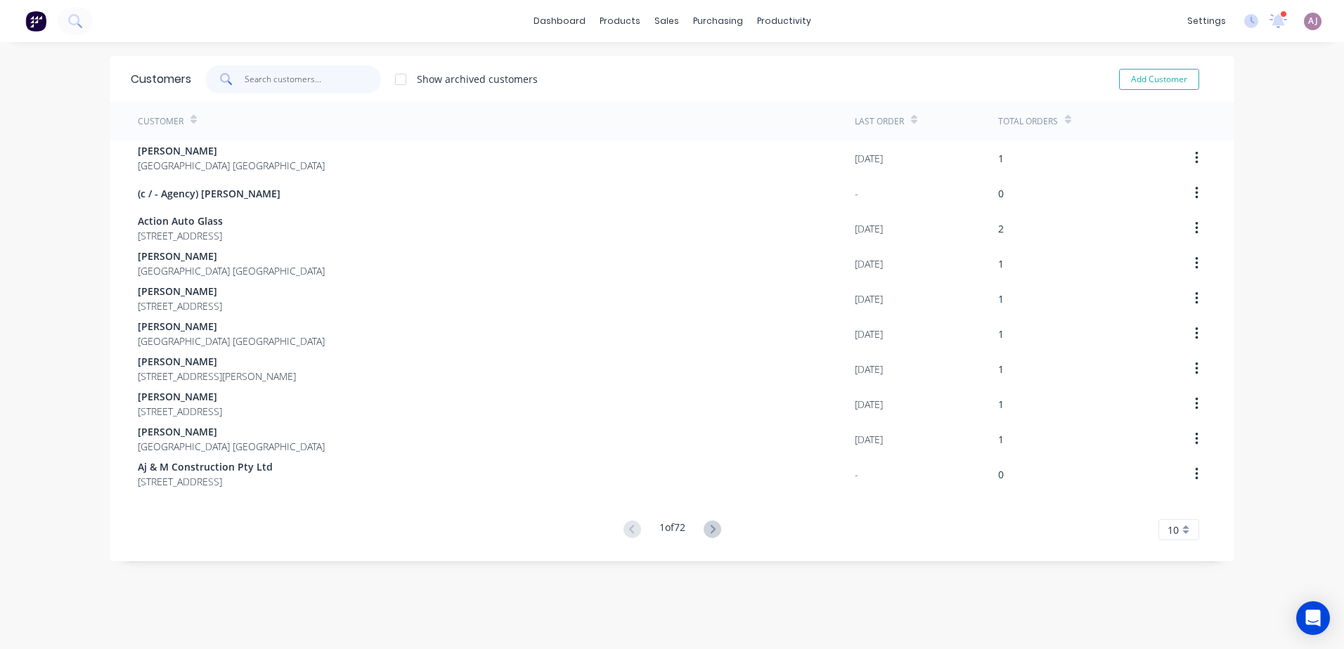
click at [299, 72] on input "text" at bounding box center [313, 79] width 137 height 28
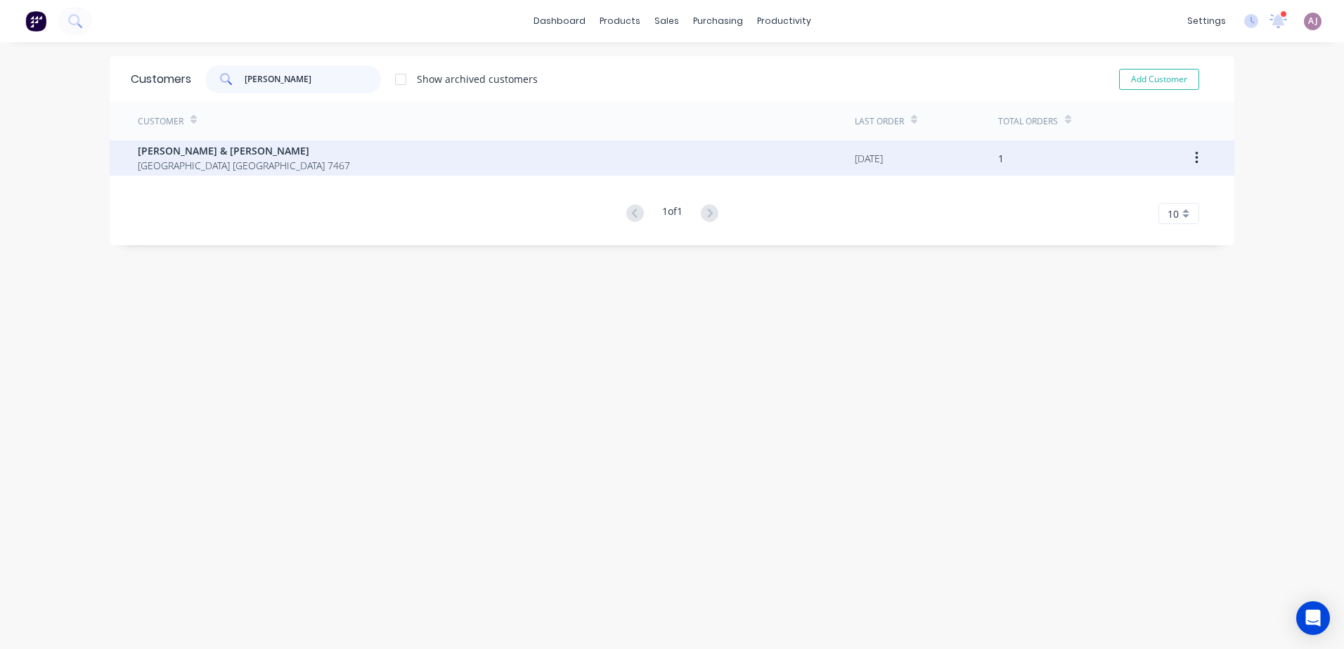
type input "[PERSON_NAME]"
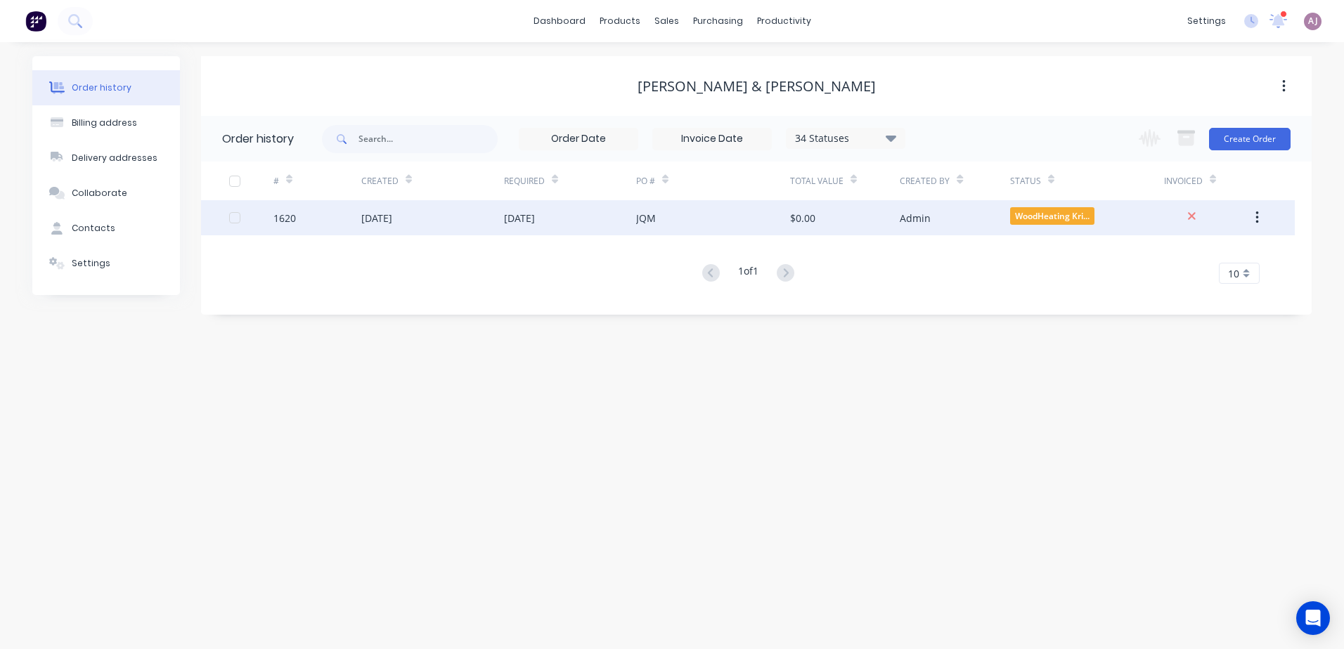
click at [448, 226] on div "[DATE]" at bounding box center [432, 217] width 143 height 35
